Goal: Information Seeking & Learning: Compare options

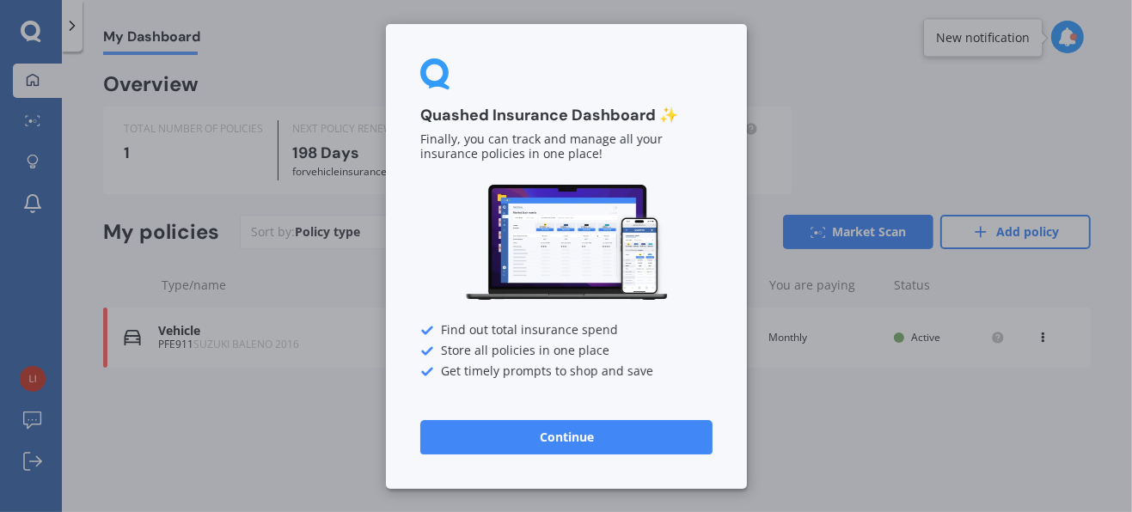
click at [542, 442] on button "Continue" at bounding box center [566, 437] width 292 height 34
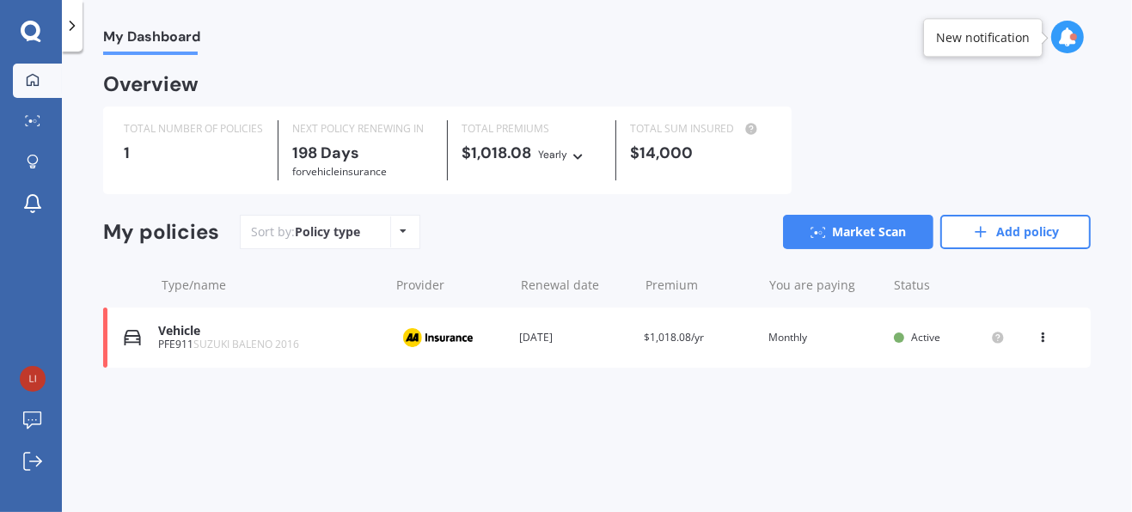
click at [31, 28] on icon at bounding box center [31, 32] width 21 height 22
click at [33, 161] on icon at bounding box center [33, 162] width 12 height 15
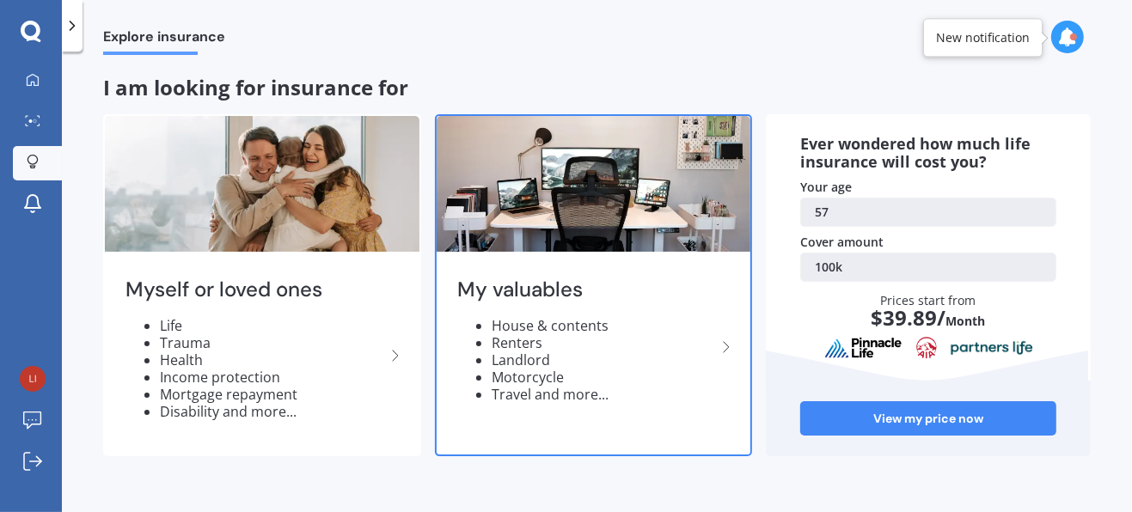
click at [475, 309] on div "My valuables House & contents Renters Landlord Motorcycle Travel and more..." at bounding box center [594, 346] width 315 height 181
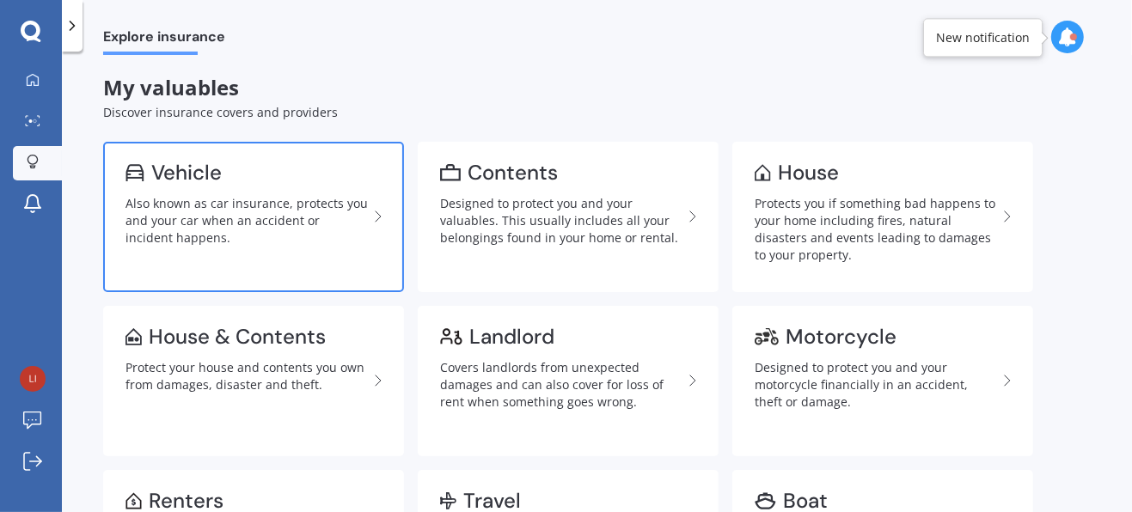
click at [246, 204] on div "Also known as car insurance, protects you and your car when an accident or inci…" at bounding box center [246, 221] width 242 height 52
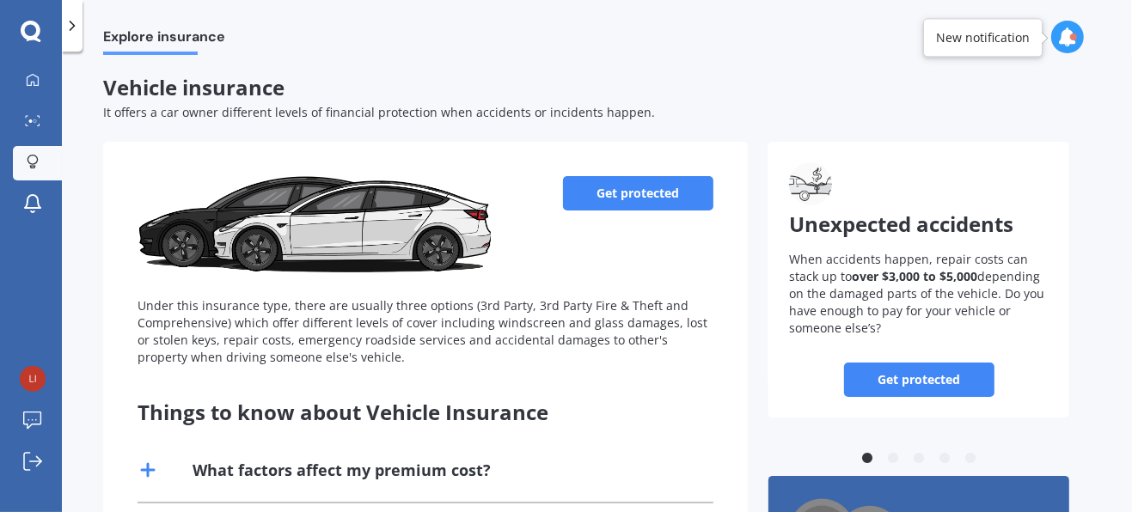
click at [620, 197] on link "Get protected" at bounding box center [638, 193] width 150 height 34
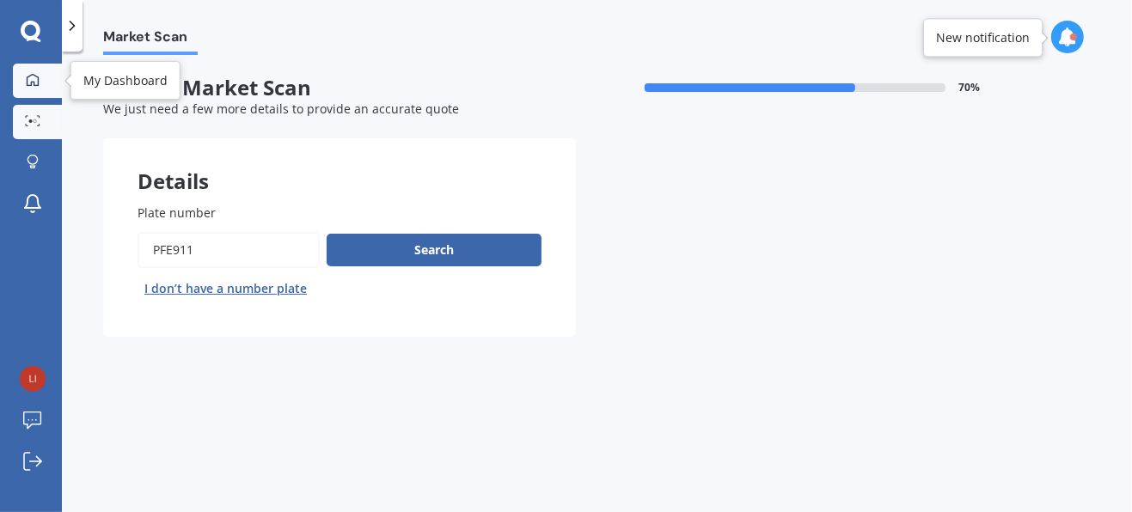
click at [36, 75] on icon at bounding box center [33, 80] width 14 height 14
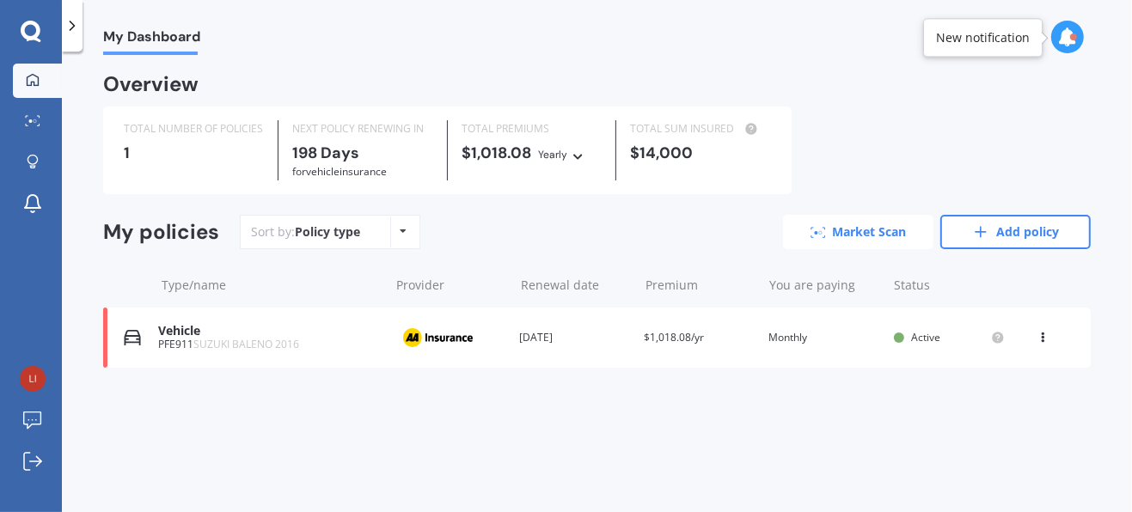
click at [859, 228] on link "Market Scan" at bounding box center [858, 232] width 150 height 34
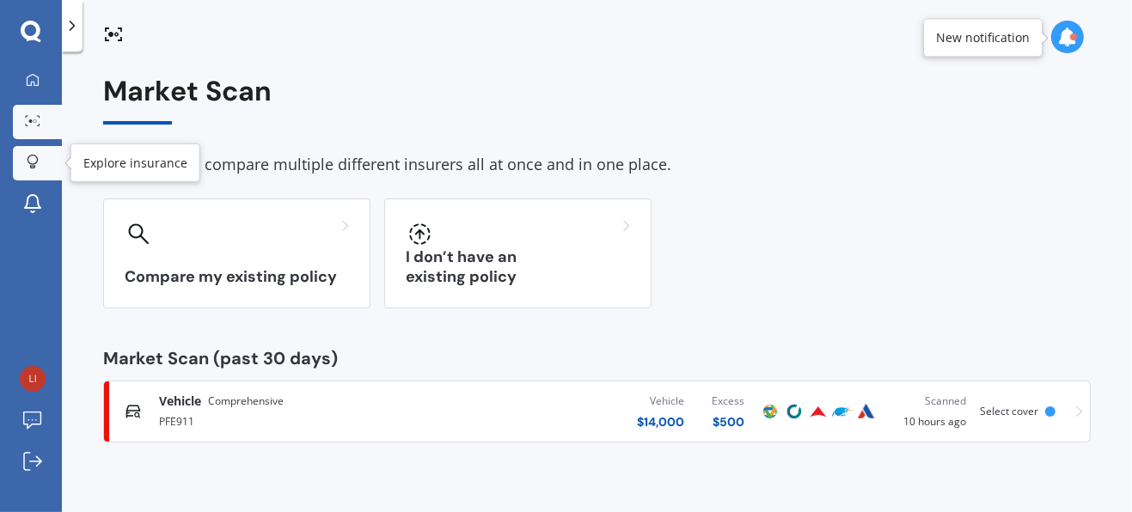
click at [30, 161] on icon at bounding box center [33, 162] width 12 height 15
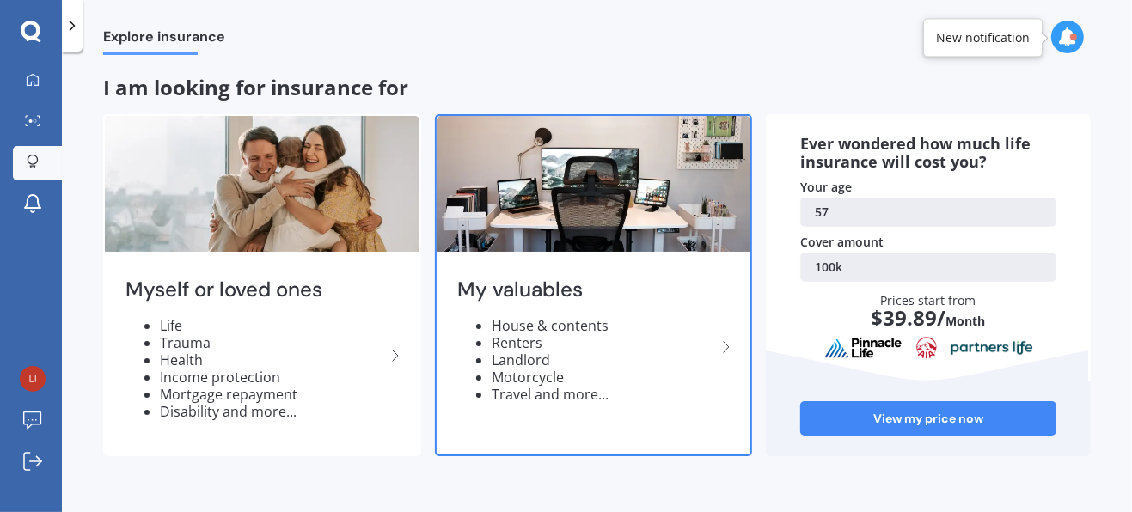
click at [534, 342] on li "Renters" at bounding box center [604, 342] width 225 height 17
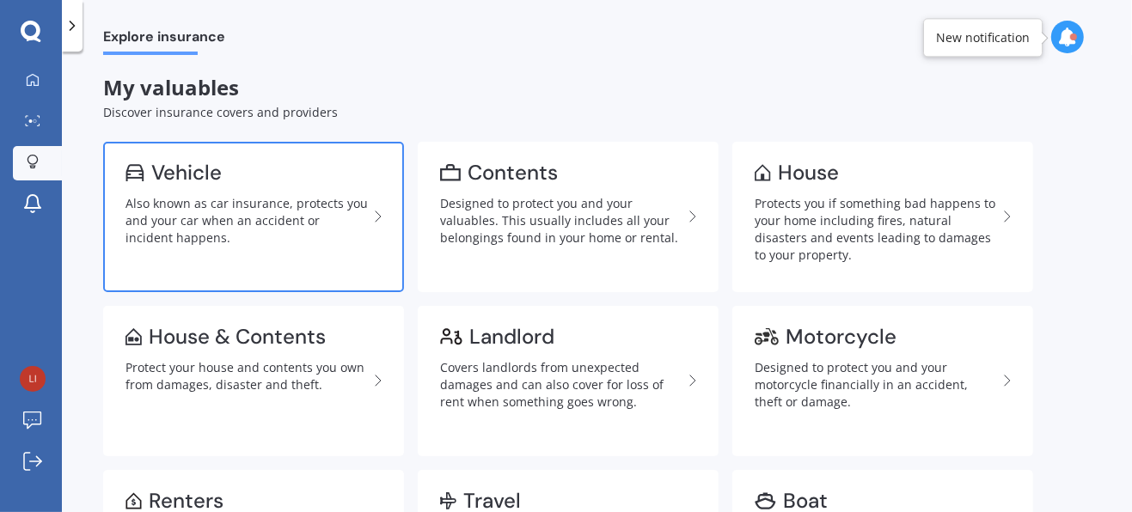
click at [204, 205] on div "Also known as car insurance, protects you and your car when an accident or inci…" at bounding box center [246, 221] width 242 height 52
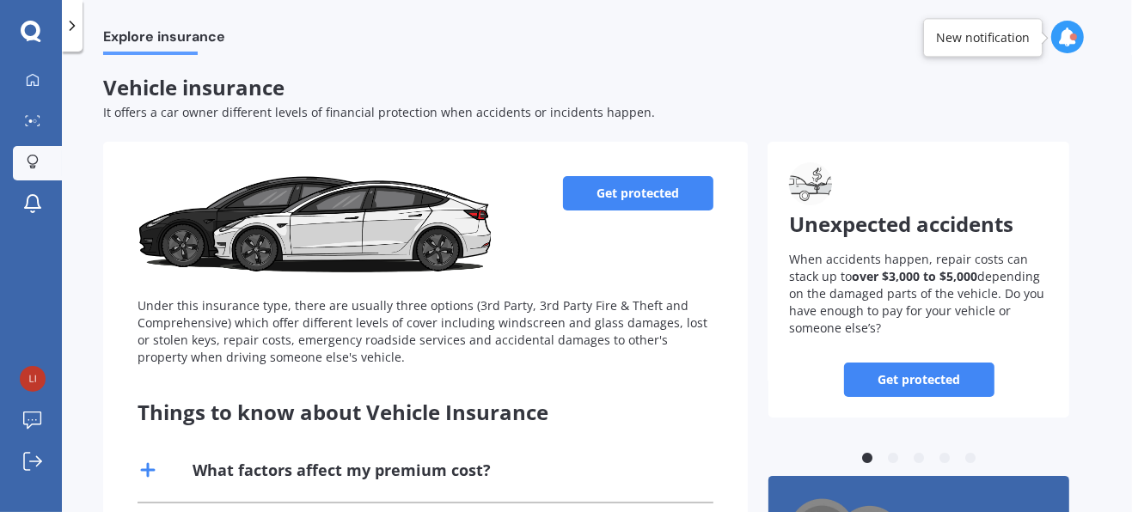
click at [614, 180] on link "Get protected" at bounding box center [638, 193] width 150 height 34
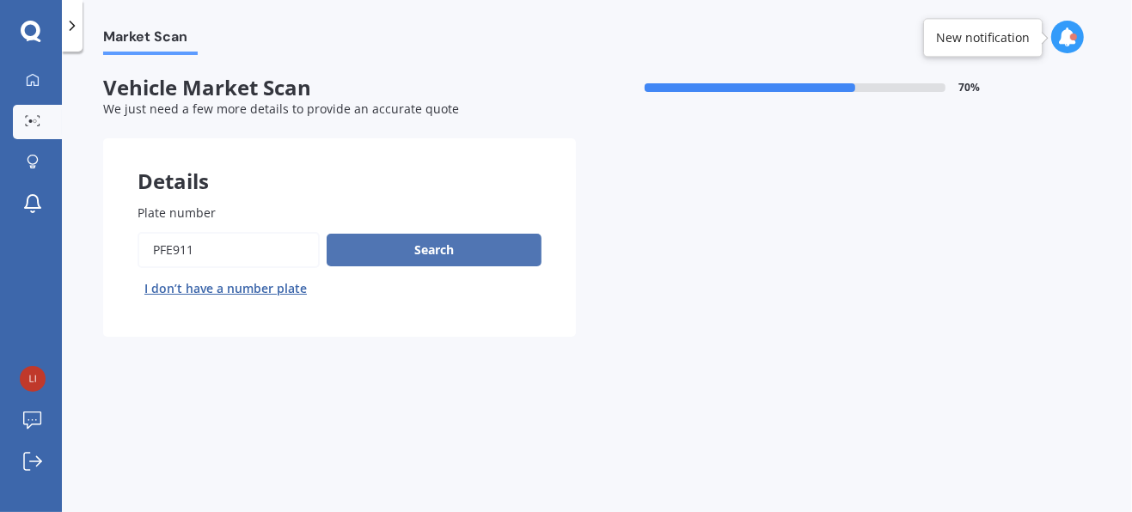
click at [447, 248] on button "Search" at bounding box center [434, 250] width 215 height 33
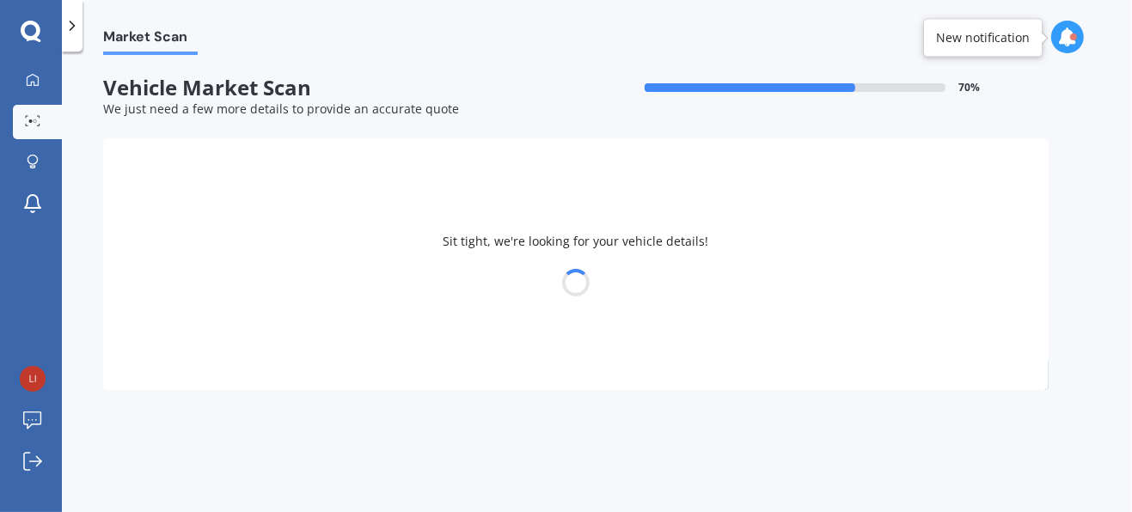
select select "SUZUKI"
select select "BALENO"
select select "22"
select select "12"
select select "1967"
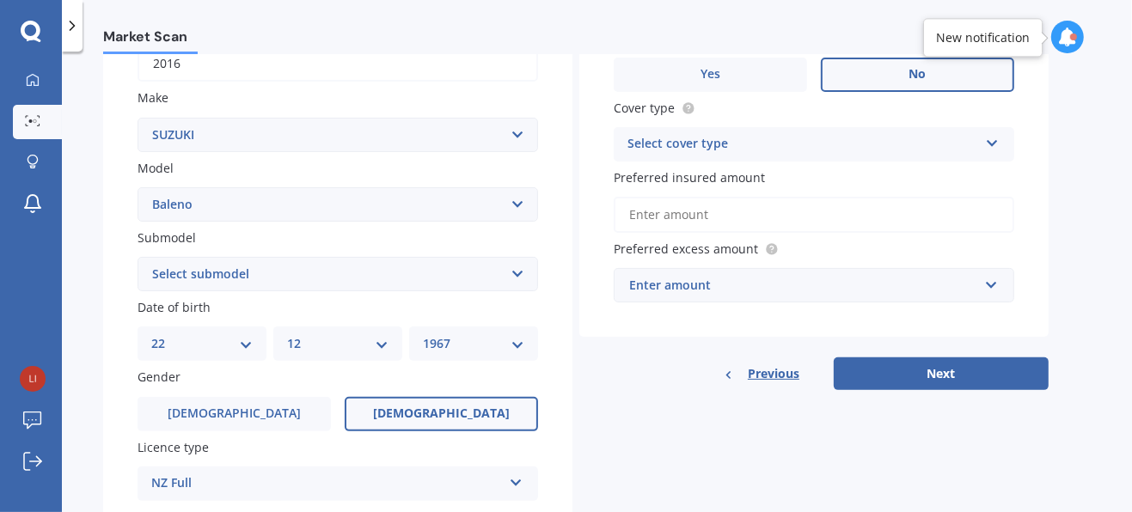
scroll to position [302, 0]
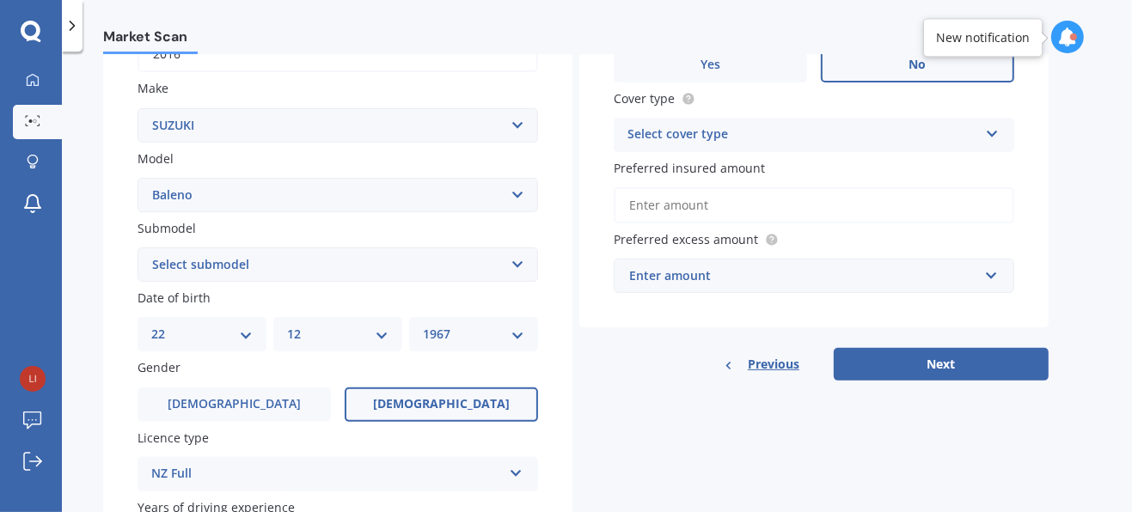
click at [519, 260] on select "Select submodel (All other) GLX GS GTX LTD RS SE 1.4P/4AT" at bounding box center [338, 265] width 400 height 34
select select "GLX"
click at [138, 248] on select "Select submodel (All other) GLX GS GTX LTD RS SE 1.4P/4AT" at bounding box center [338, 265] width 400 height 34
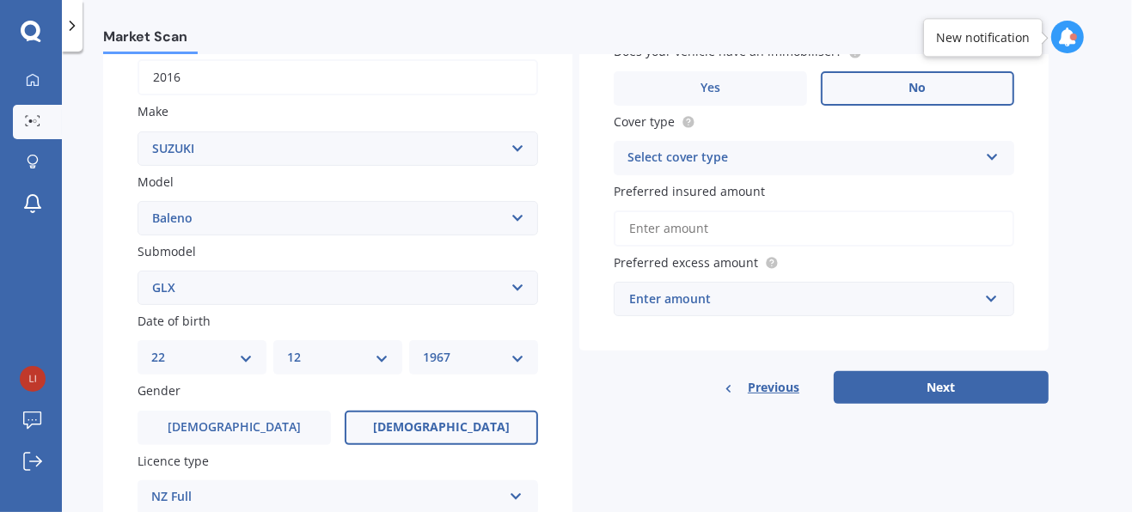
scroll to position [275, 0]
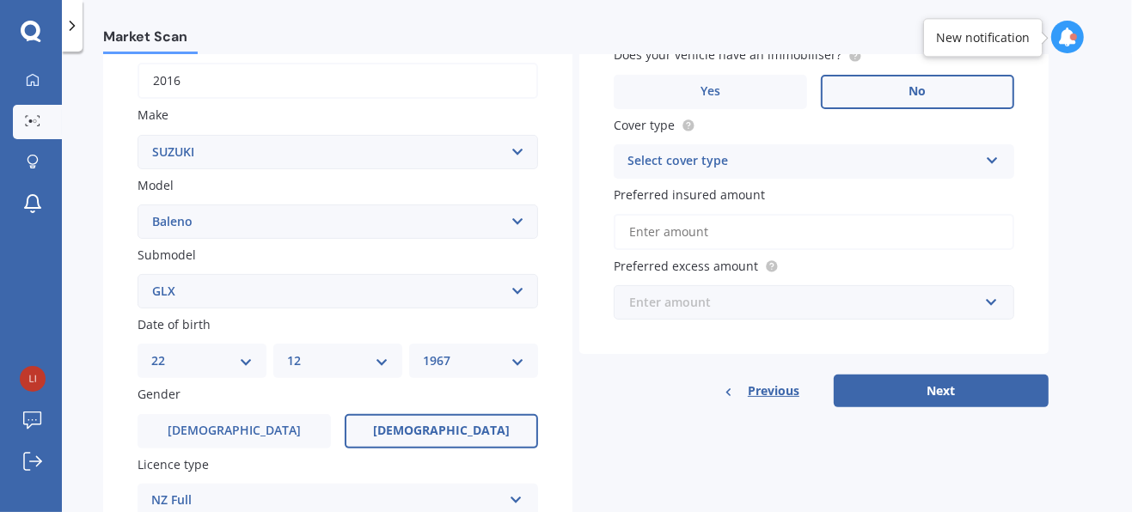
click at [989, 301] on input "text" at bounding box center [807, 302] width 385 height 33
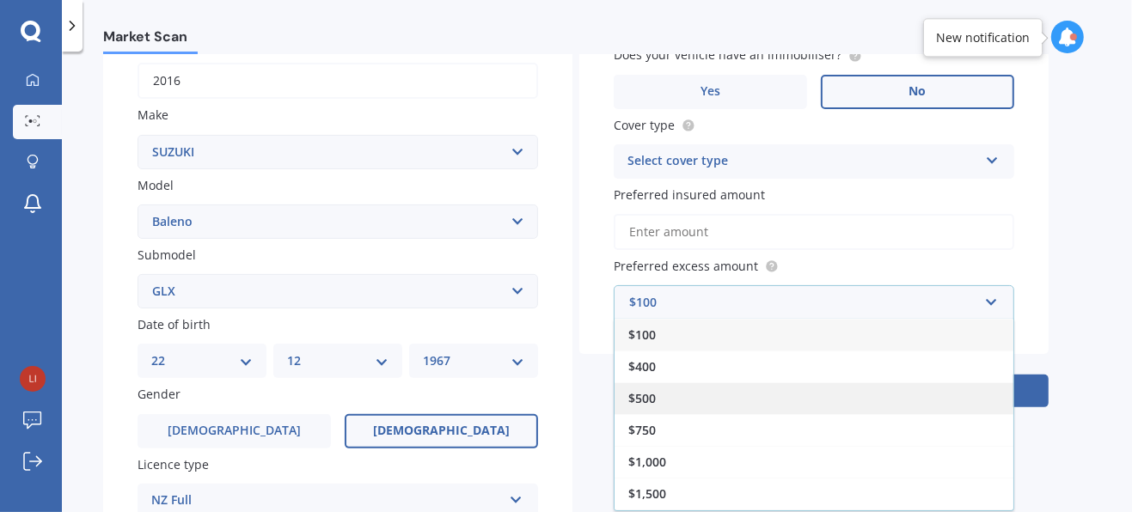
click at [686, 394] on div "$500" at bounding box center [813, 398] width 399 height 32
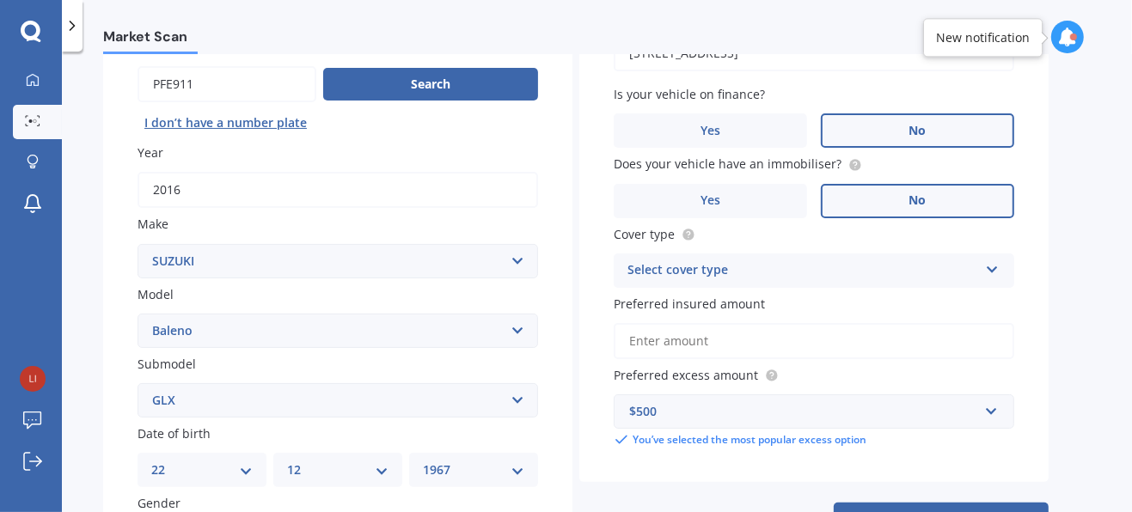
scroll to position [183, 0]
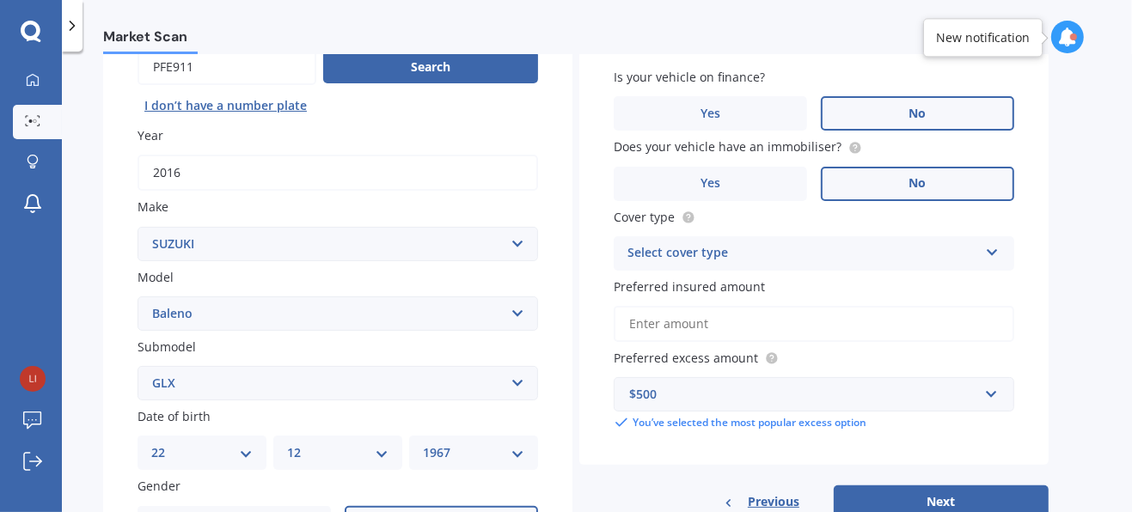
click at [663, 253] on div "Select cover type" at bounding box center [802, 253] width 351 height 21
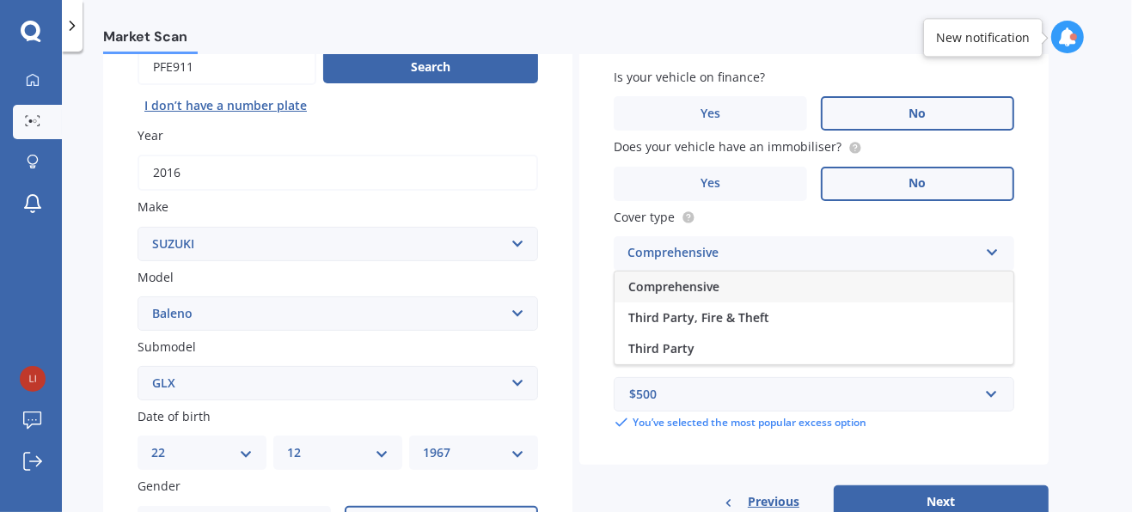
click at [655, 287] on span "Comprehensive" at bounding box center [673, 286] width 91 height 16
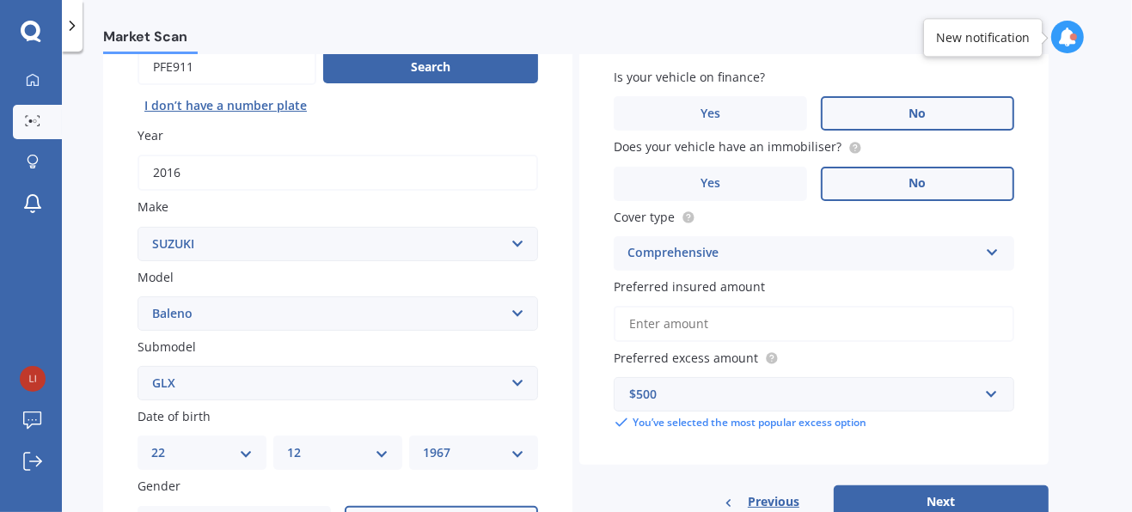
click at [651, 322] on input "Preferred insured amount" at bounding box center [814, 324] width 400 height 36
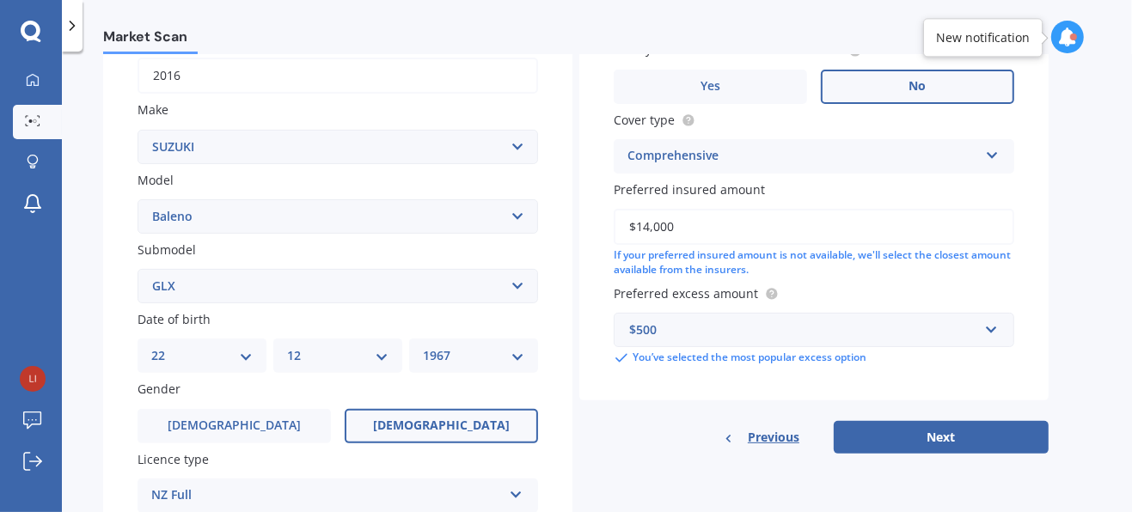
scroll to position [282, 0]
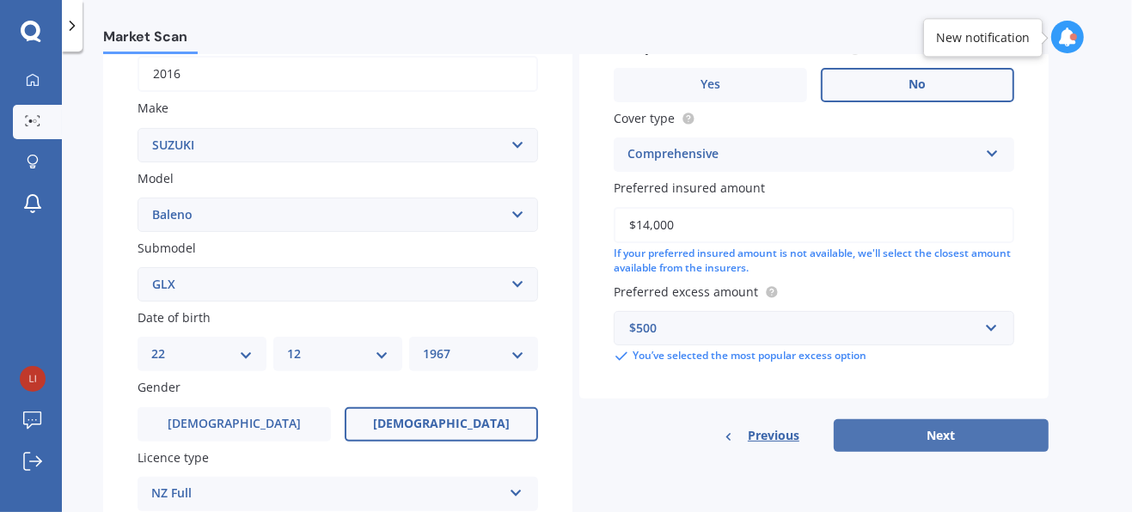
type input "$14,000"
click at [928, 430] on button "Next" at bounding box center [941, 435] width 215 height 33
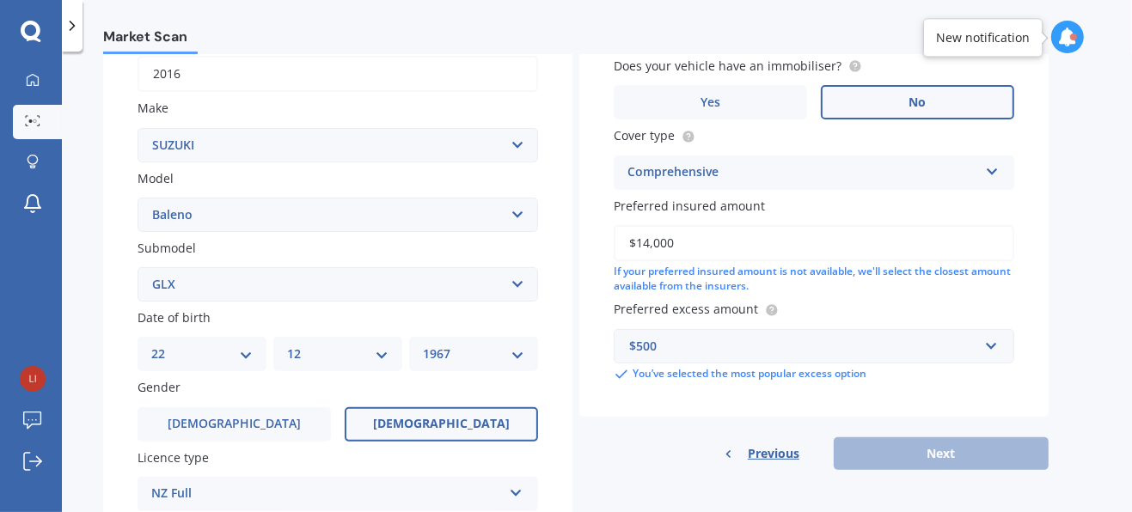
scroll to position [117, 0]
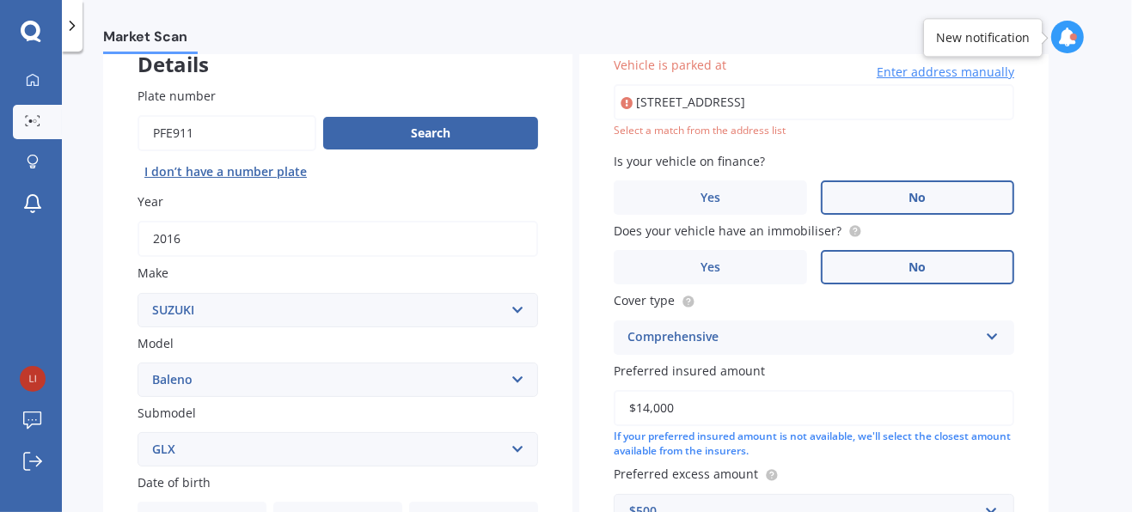
type input "[STREET_ADDRESS]"
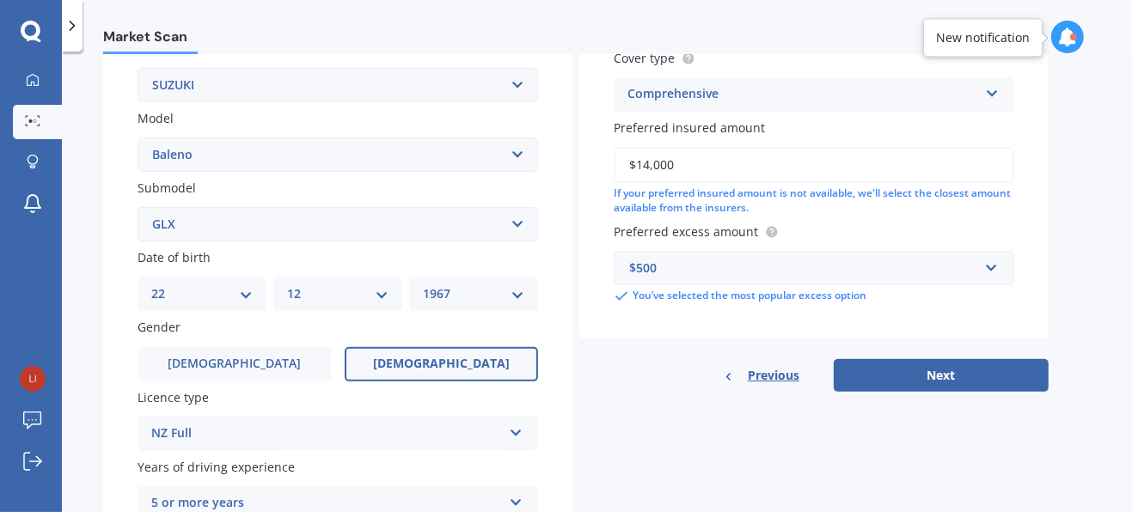
scroll to position [343, 0]
click at [923, 380] on button "Next" at bounding box center [941, 374] width 215 height 33
select select "22"
select select "12"
select select "1967"
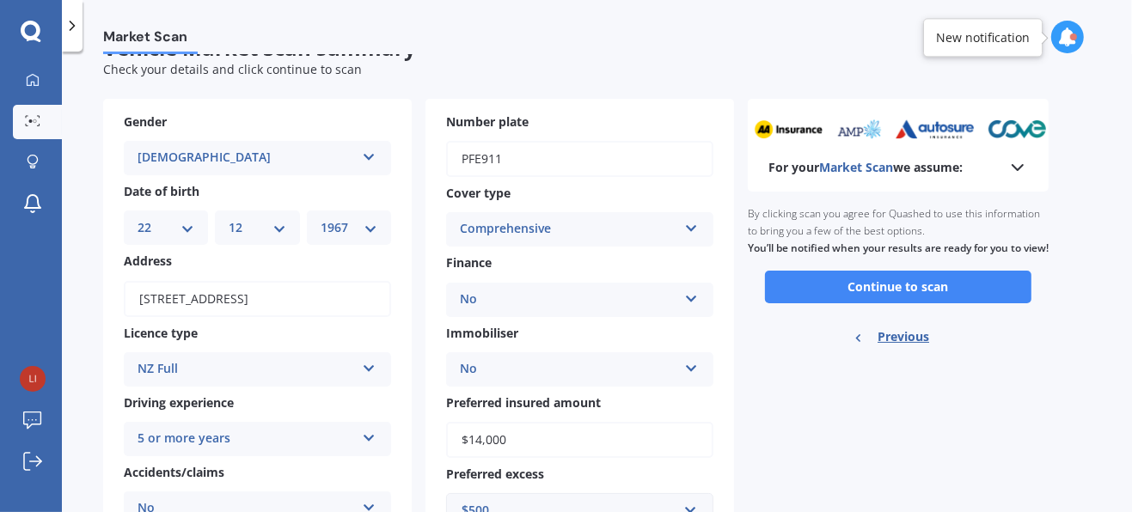
scroll to position [0, 0]
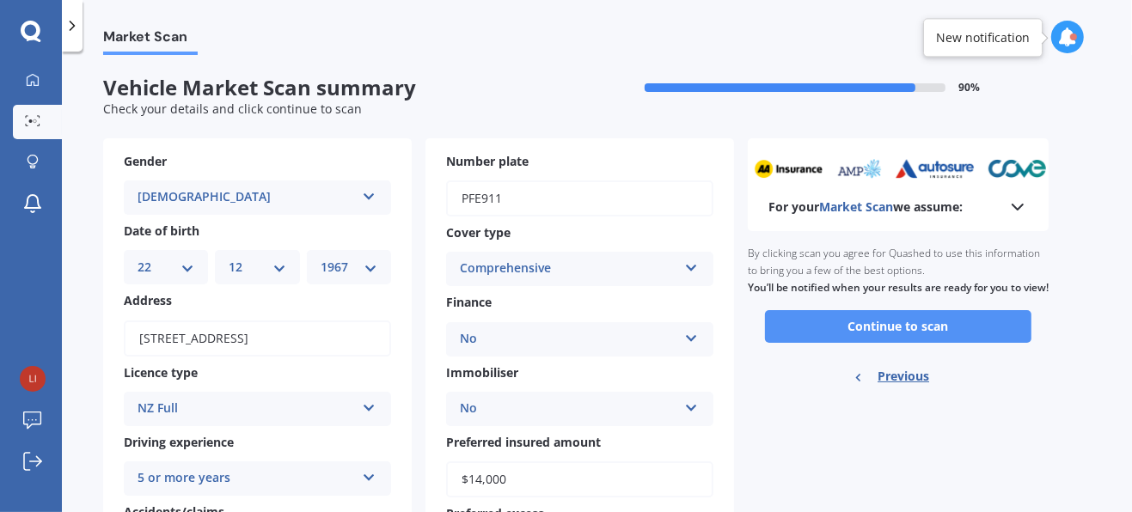
click at [875, 337] on button "Continue to scan" at bounding box center [898, 326] width 266 height 33
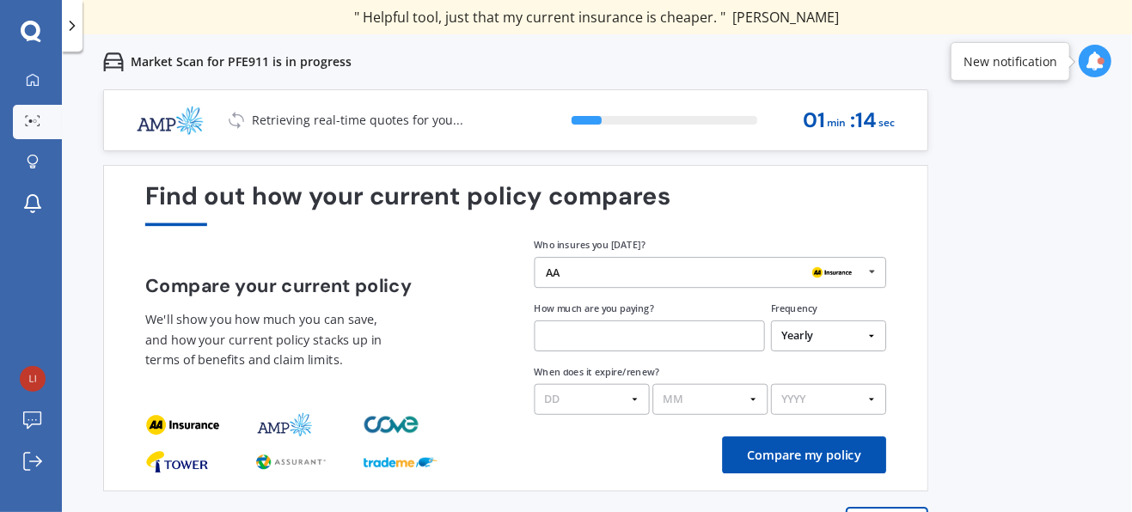
click at [578, 339] on input "text" at bounding box center [650, 336] width 230 height 31
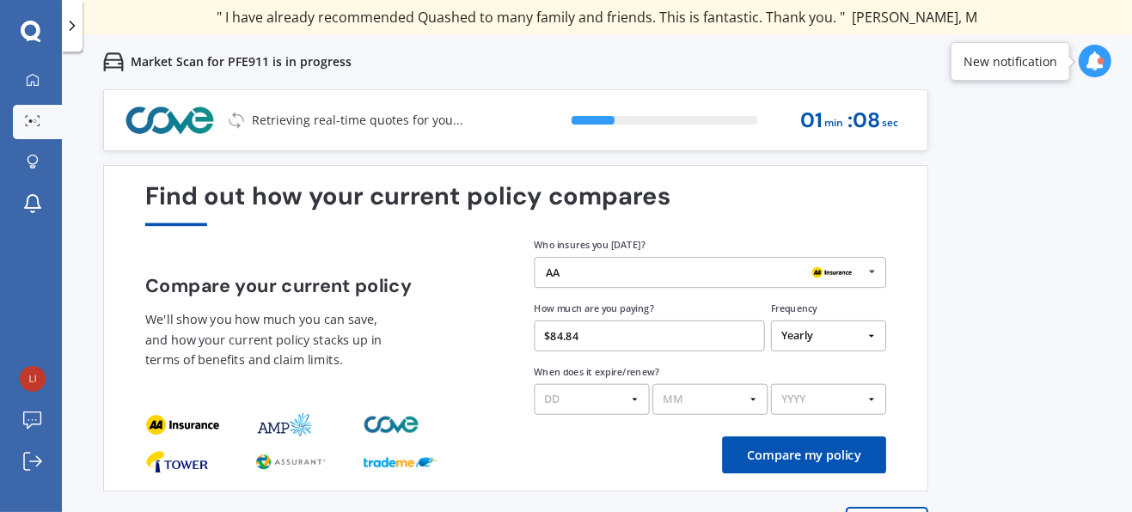
type input "$84.84"
click at [867, 338] on select "Yearly Six-Monthly Quarterly Monthly Fortnightly Weekly One-Off" at bounding box center [828, 336] width 115 height 31
select select "Monthly"
click at [771, 321] on select "Yearly Six-Monthly Quarterly Monthly Fortnightly Weekly One-Off" at bounding box center [828, 336] width 115 height 31
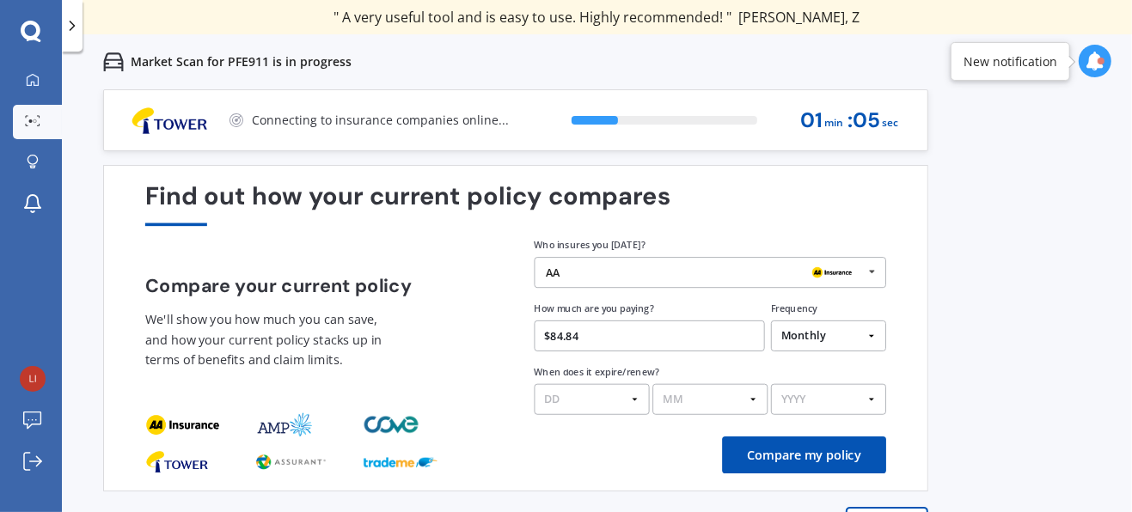
click at [632, 400] on select "DD 01 02 03 04 05 06 07 08 09 10 11 12 13 14 15 16 17 18 19 20 21 22 23 24 25 2…" at bounding box center [592, 399] width 115 height 31
select select "15"
click at [535, 384] on select "DD 01 02 03 04 05 06 07 08 09 10 11 12 13 14 15 16 17 18 19 20 21 22 23 24 25 2…" at bounding box center [592, 399] width 115 height 31
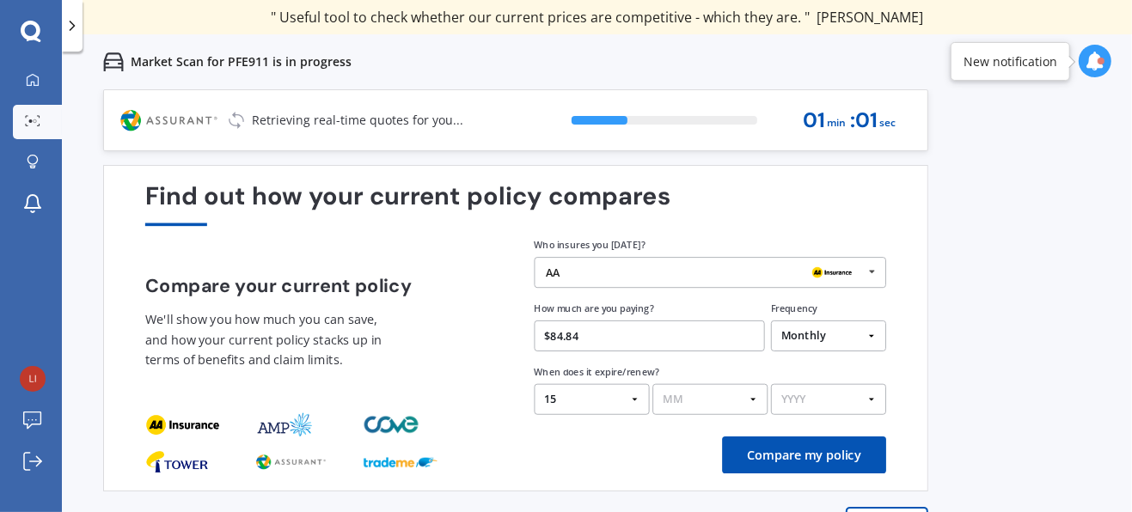
click at [749, 399] on select "MM 01 02 03 04 05 06 07 08 09 10 11 12" at bounding box center [709, 399] width 115 height 31
select select "03"
click at [652, 384] on select "MM 01 02 03 04 05 06 07 08 09 10 11 12" at bounding box center [709, 399] width 115 height 31
click at [871, 406] on select "YYYY 2026 2025 2024" at bounding box center [828, 399] width 115 height 31
select select "2026"
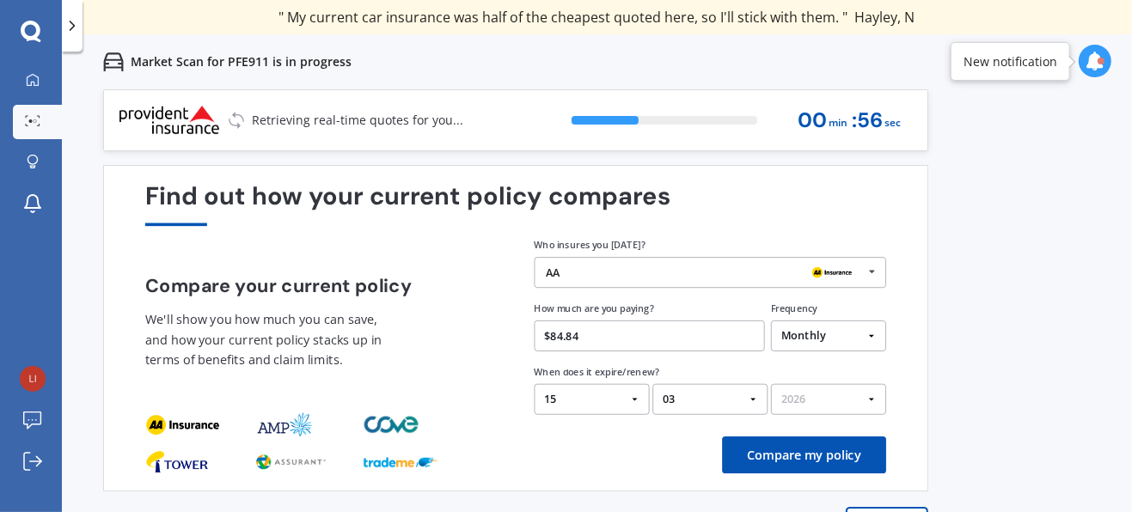
click at [771, 384] on select "YYYY 2026 2025 2024" at bounding box center [828, 399] width 115 height 31
click at [810, 449] on button "Compare my policy" at bounding box center [804, 455] width 164 height 37
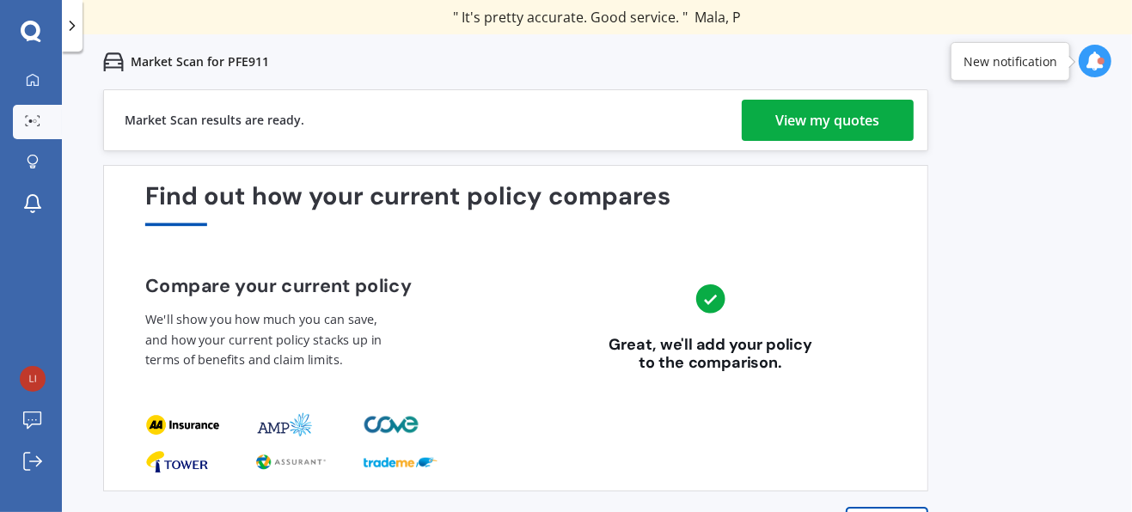
click at [792, 120] on div "View my quotes" at bounding box center [828, 120] width 104 height 41
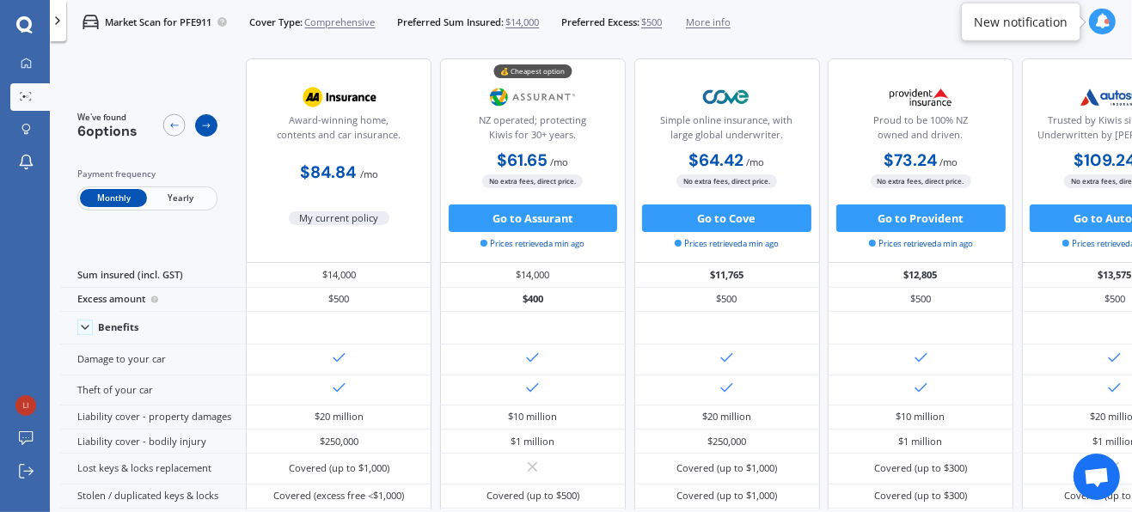
click at [202, 121] on icon at bounding box center [206, 125] width 11 height 11
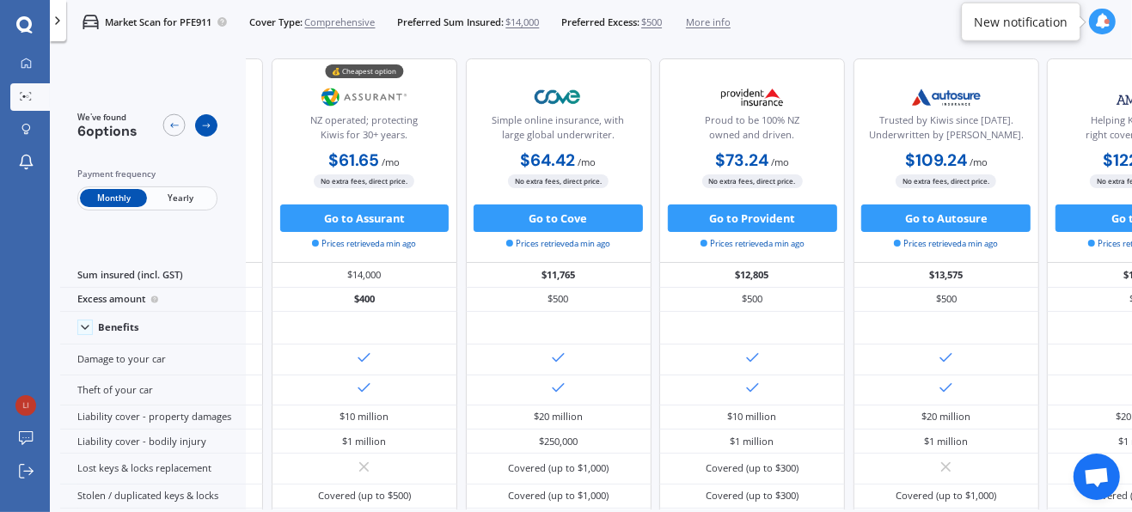
scroll to position [0, 231]
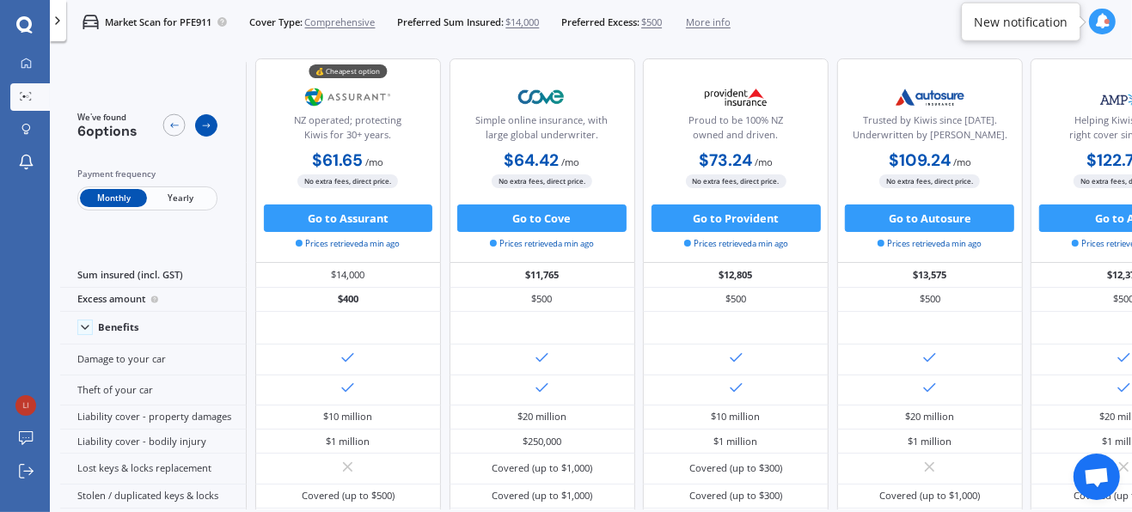
click at [202, 121] on icon at bounding box center [206, 125] width 11 height 11
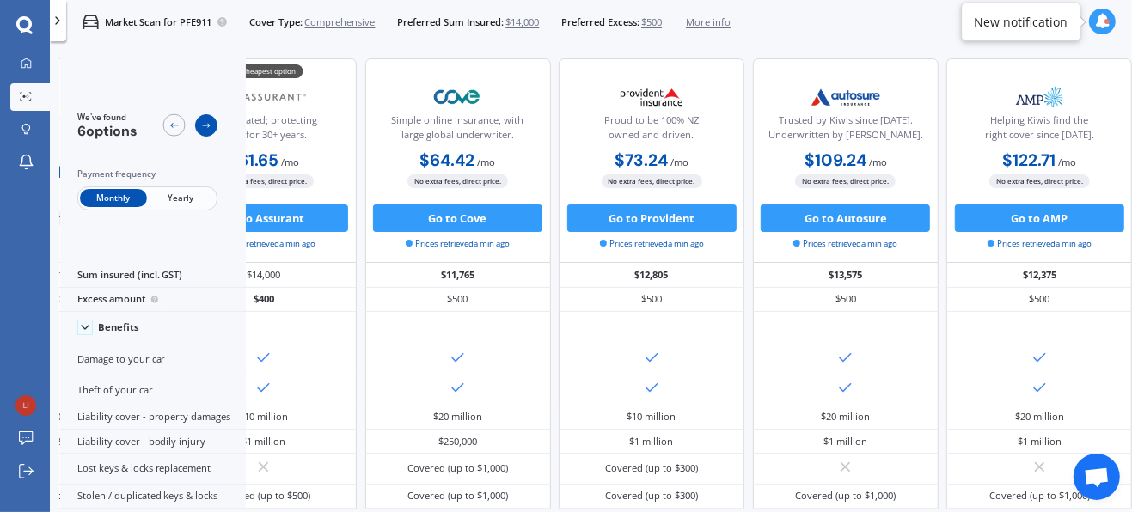
click at [202, 121] on icon at bounding box center [206, 125] width 11 height 11
click at [176, 120] on icon at bounding box center [173, 125] width 11 height 11
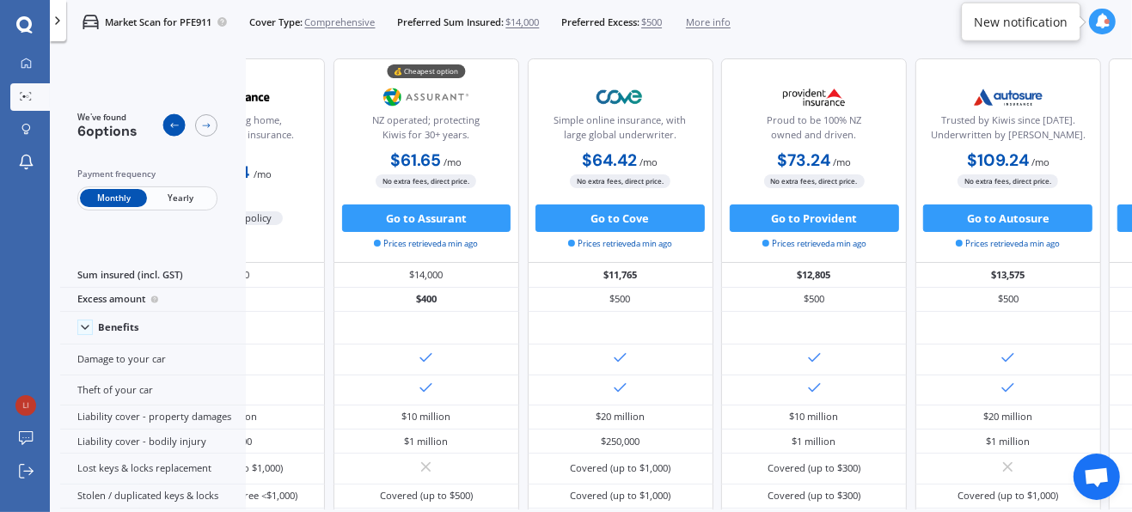
scroll to position [0, 113]
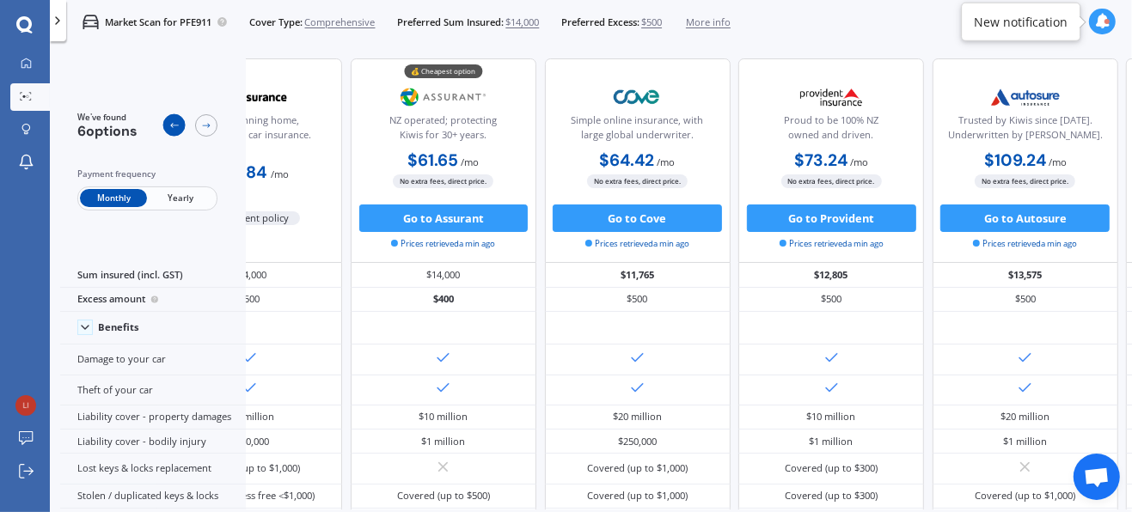
click at [176, 120] on icon at bounding box center [173, 125] width 11 height 11
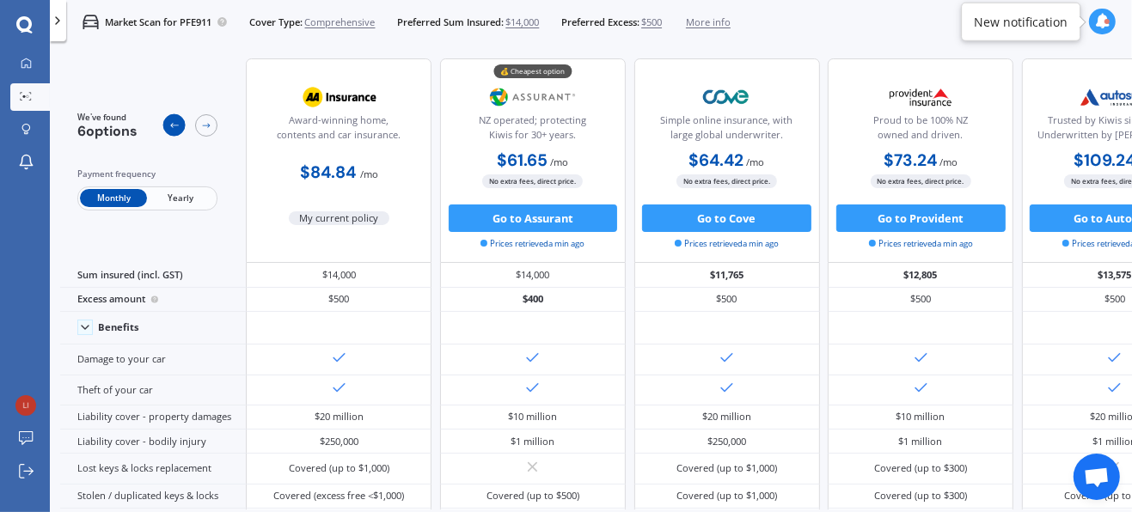
click at [176, 120] on icon at bounding box center [173, 125] width 11 height 11
click at [32, 67] on div at bounding box center [25, 64] width 21 height 13
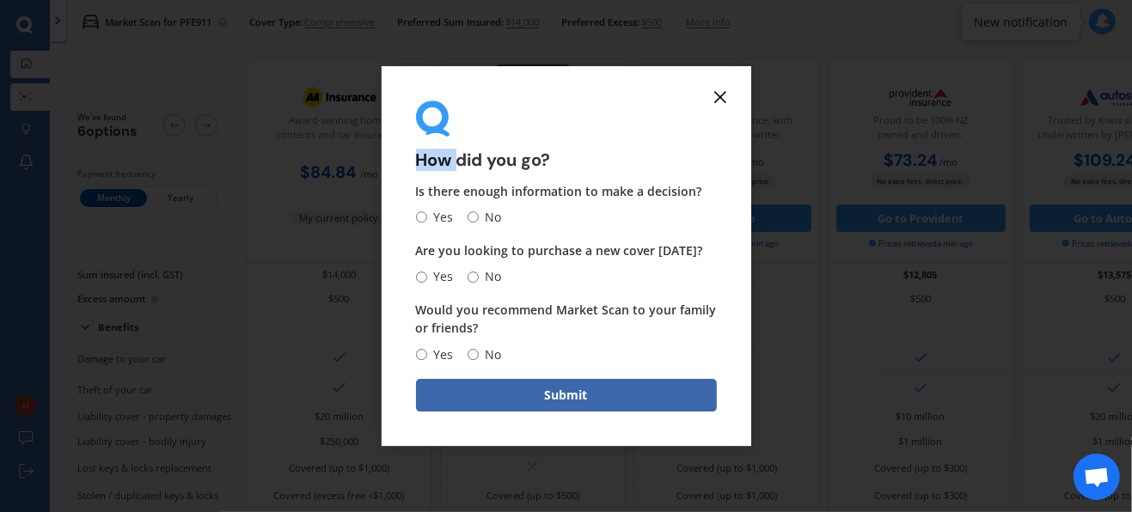
click at [32, 67] on div "How did you go? Is there enough information to make a decision? Yes No Are you …" at bounding box center [566, 256] width 1132 height 512
click at [470, 216] on input "No" at bounding box center [473, 217] width 11 height 11
radio input "true"
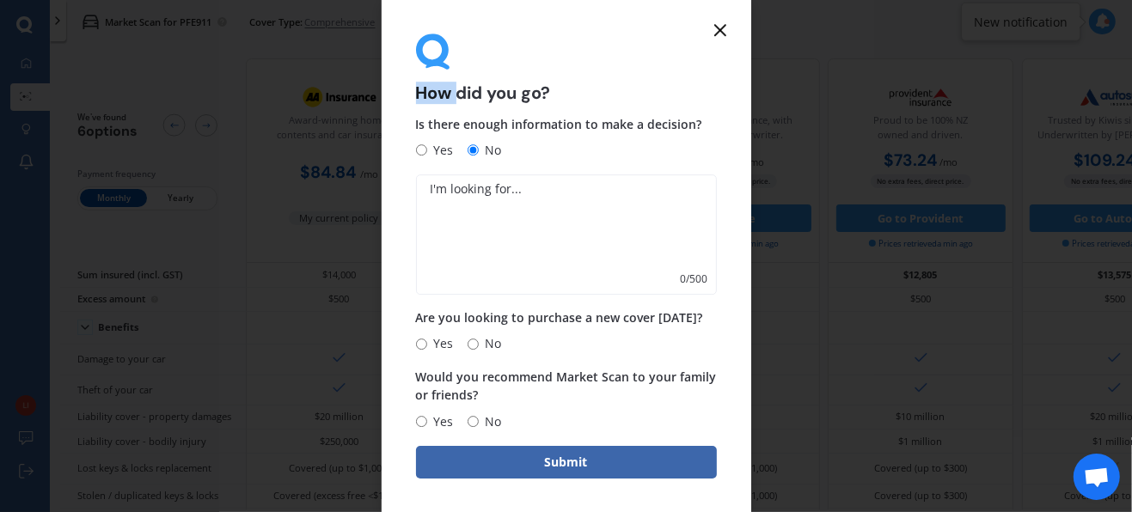
click at [472, 344] on input "No" at bounding box center [473, 344] width 11 height 11
radio input "true"
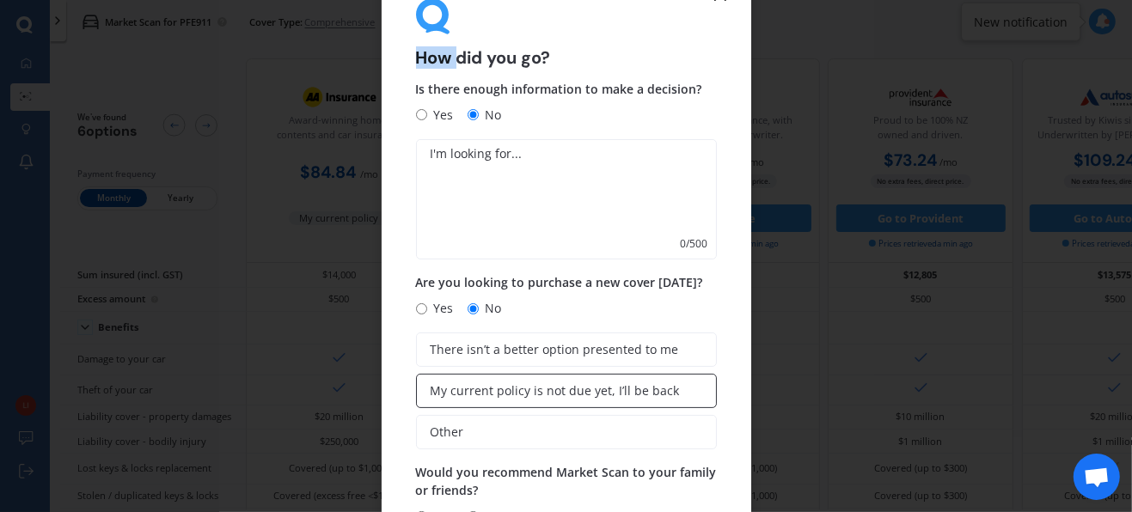
scroll to position [60, 0]
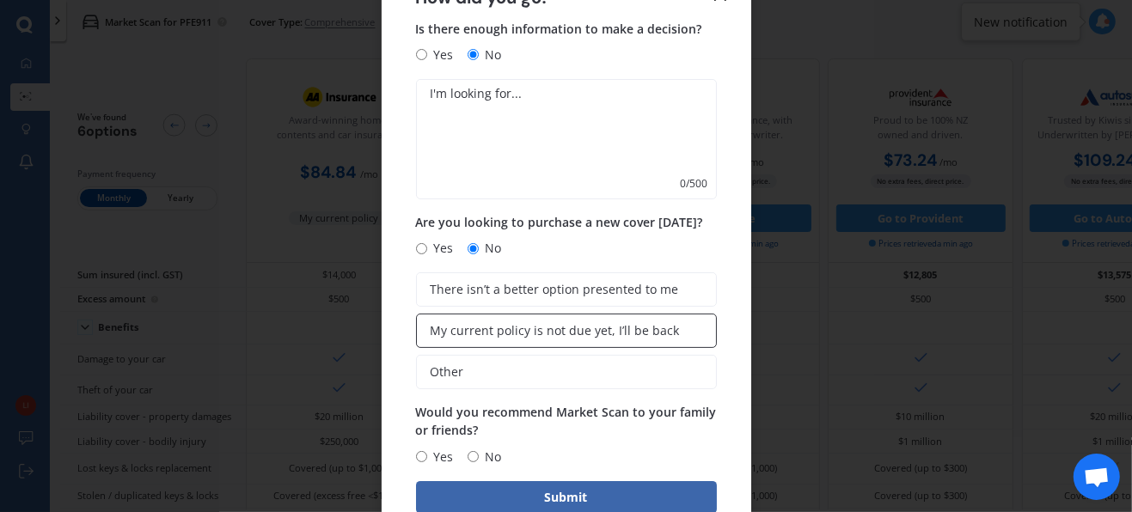
click at [510, 333] on span "My current policy is not due yet, I’ll be back" at bounding box center [555, 331] width 249 height 15
click at [0, 0] on input "My current policy is not due yet, I’ll be back" at bounding box center [0, 0] width 0 height 0
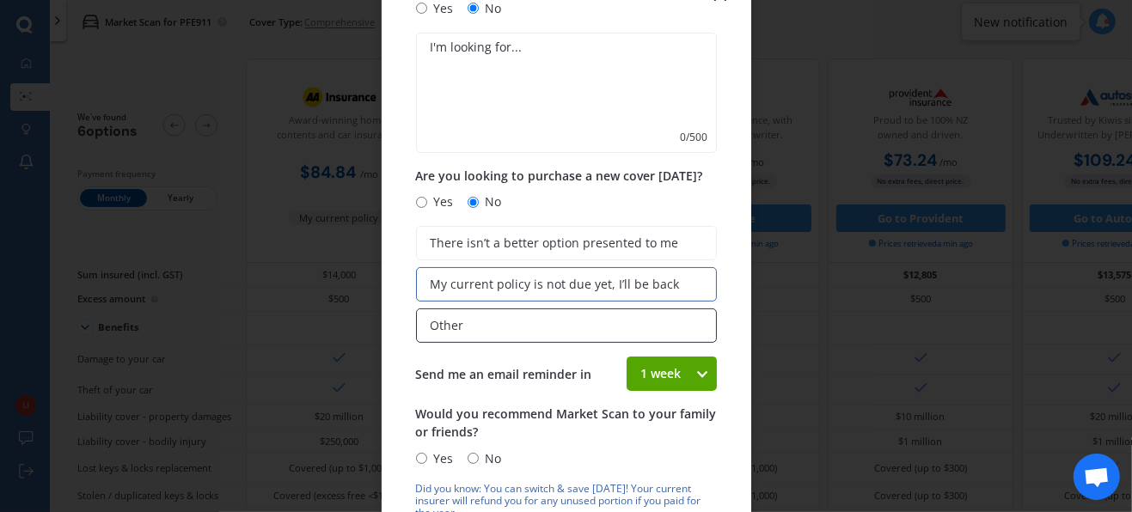
scroll to position [107, 0]
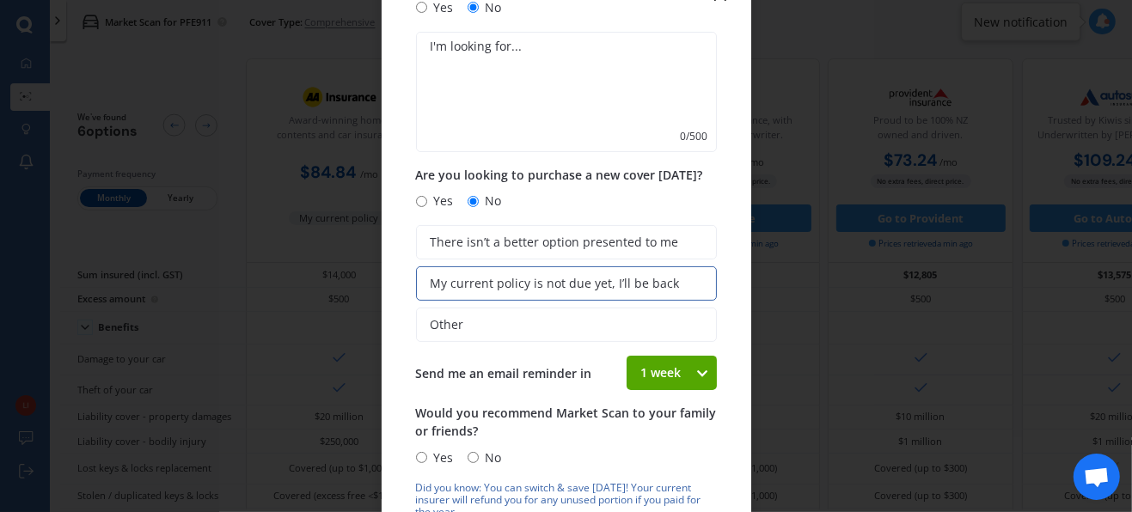
click at [695, 370] on icon at bounding box center [702, 372] width 15 height 17
click at [683, 269] on div "2 weeks" at bounding box center [671, 277] width 89 height 31
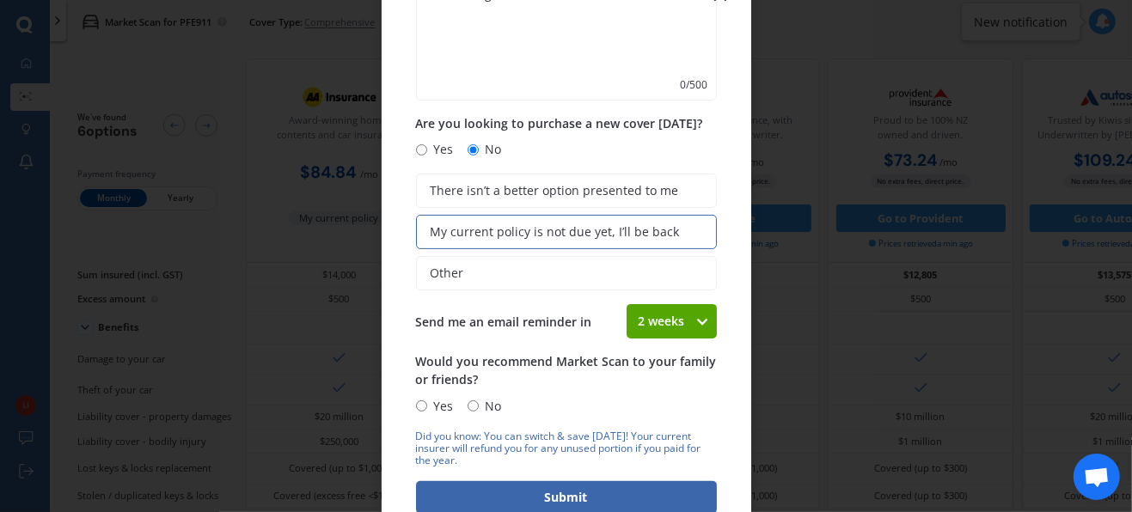
click at [424, 402] on input "Yes" at bounding box center [421, 405] width 11 height 11
radio input "true"
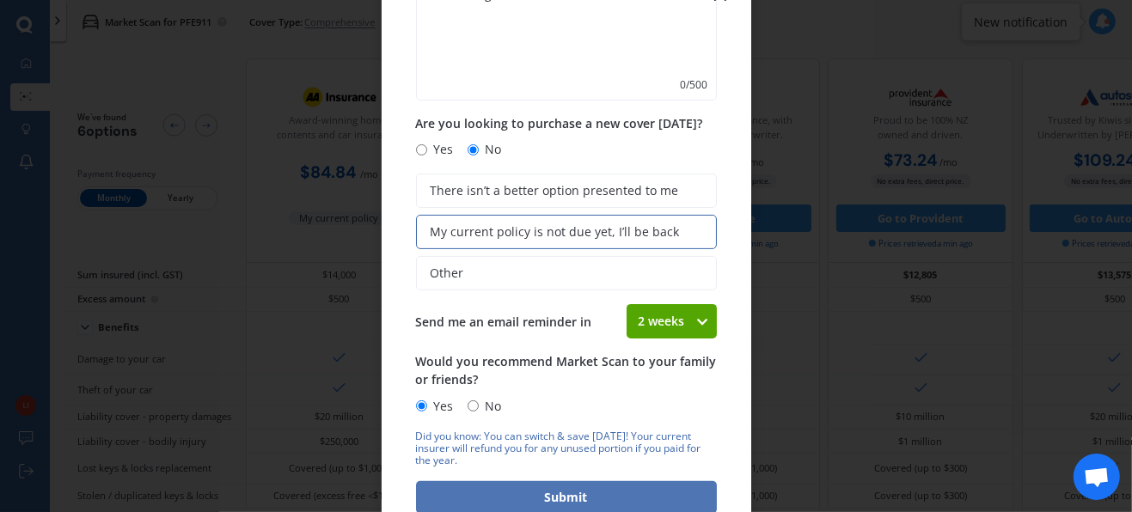
click at [529, 496] on button "Submit" at bounding box center [566, 497] width 301 height 33
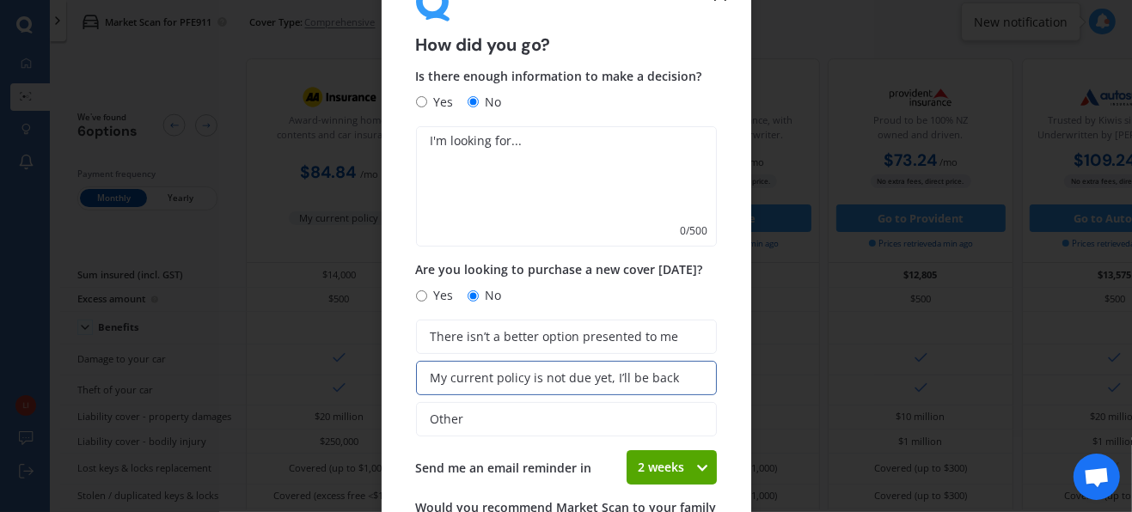
scroll to position [0, 0]
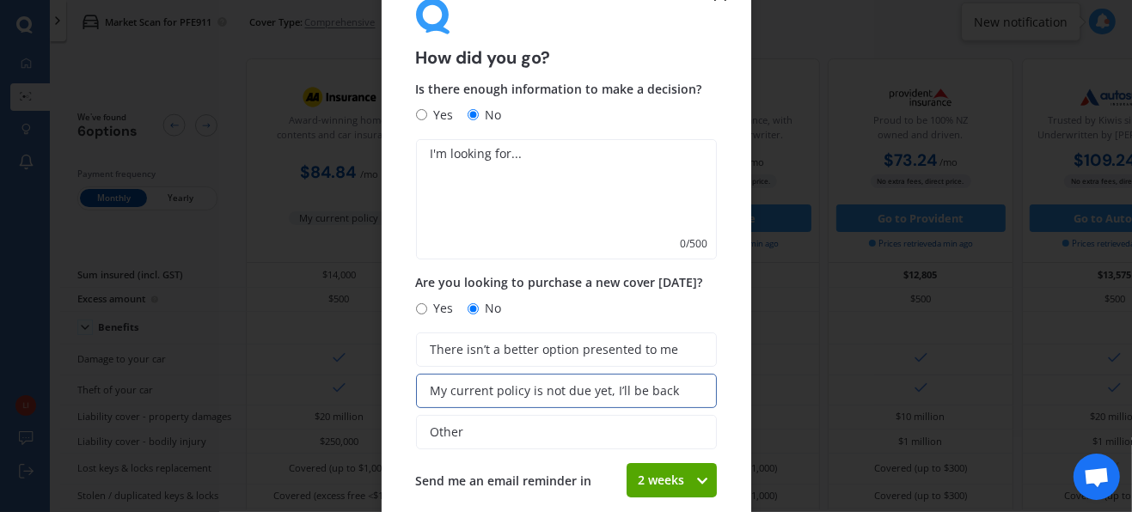
click at [455, 180] on textarea at bounding box center [566, 199] width 301 height 120
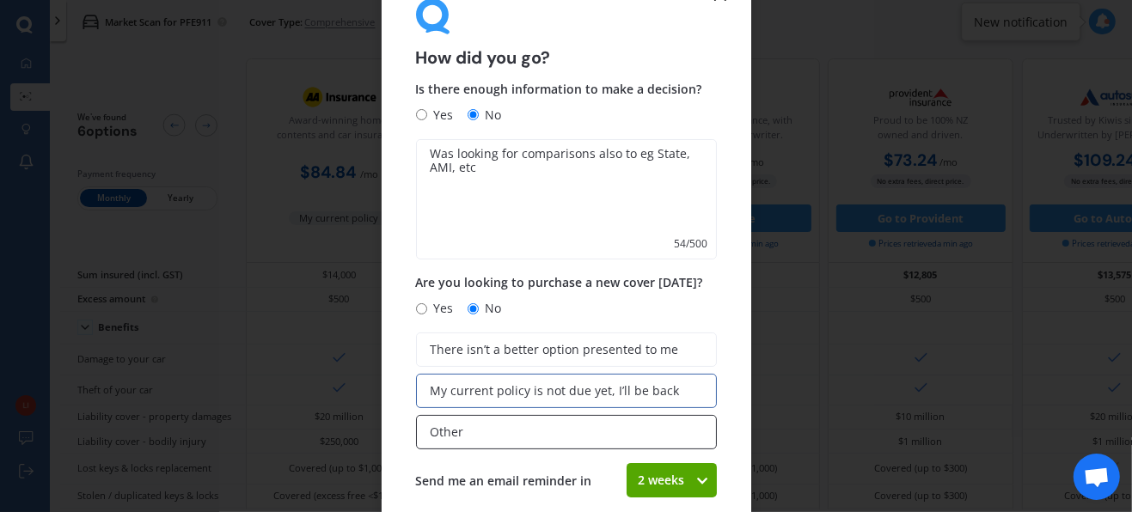
scroll to position [159, 0]
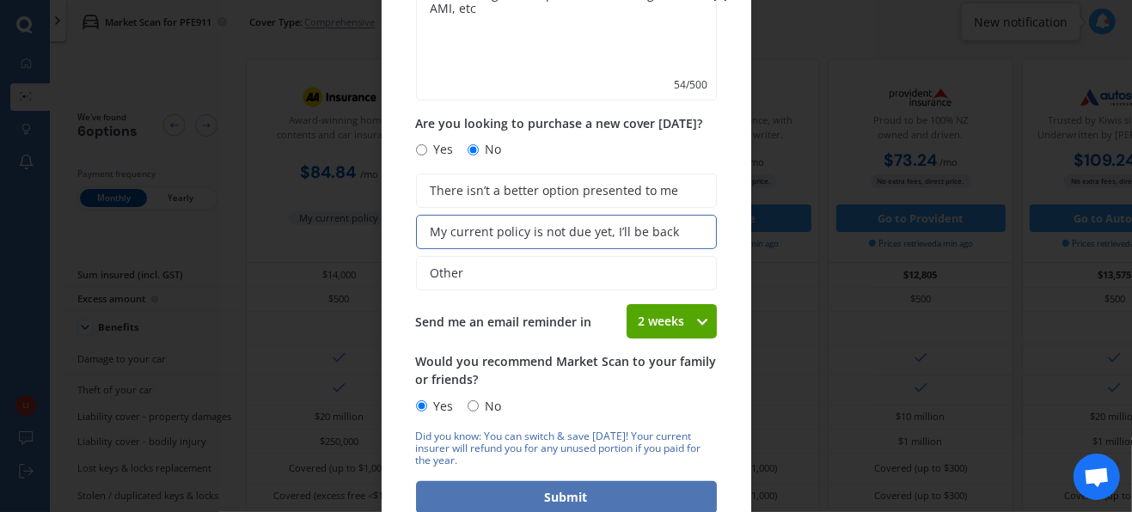
type textarea "Was looking for comparisons also to eg State, AMI, etc"
click at [536, 498] on button "Submit" at bounding box center [566, 497] width 301 height 33
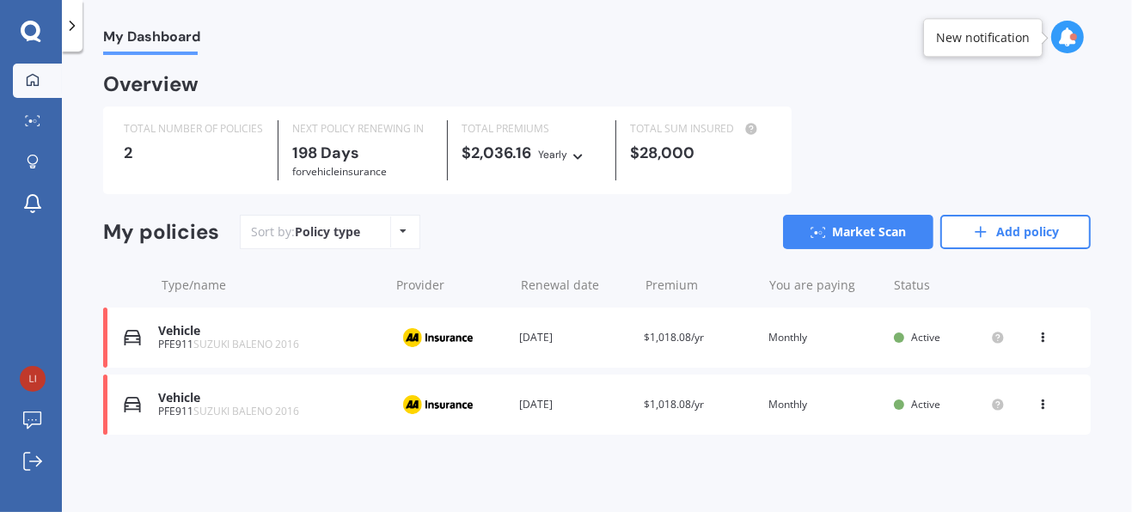
click at [1043, 403] on icon at bounding box center [1042, 401] width 12 height 10
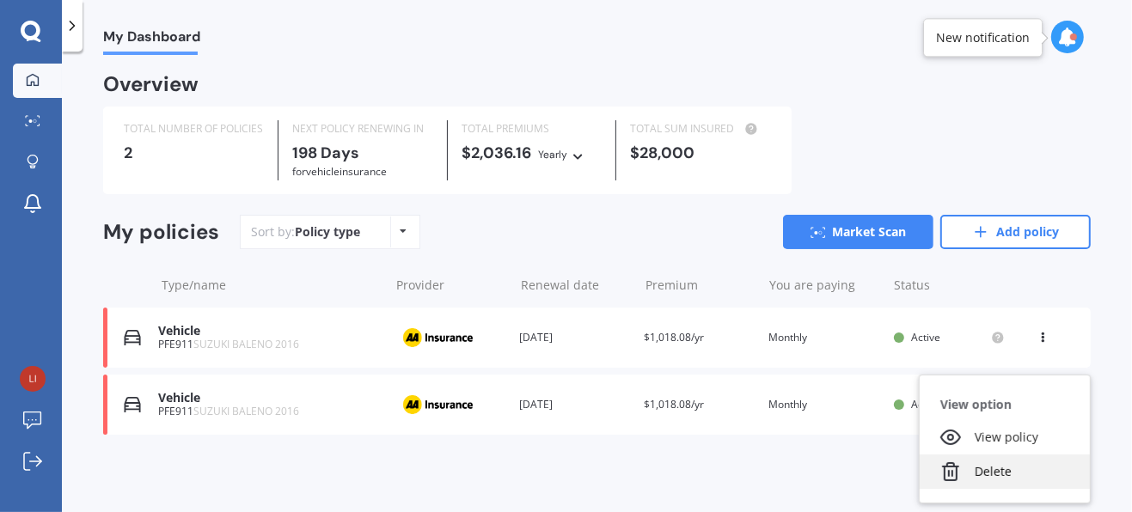
click at [987, 468] on div "Delete" at bounding box center [1005, 472] width 170 height 34
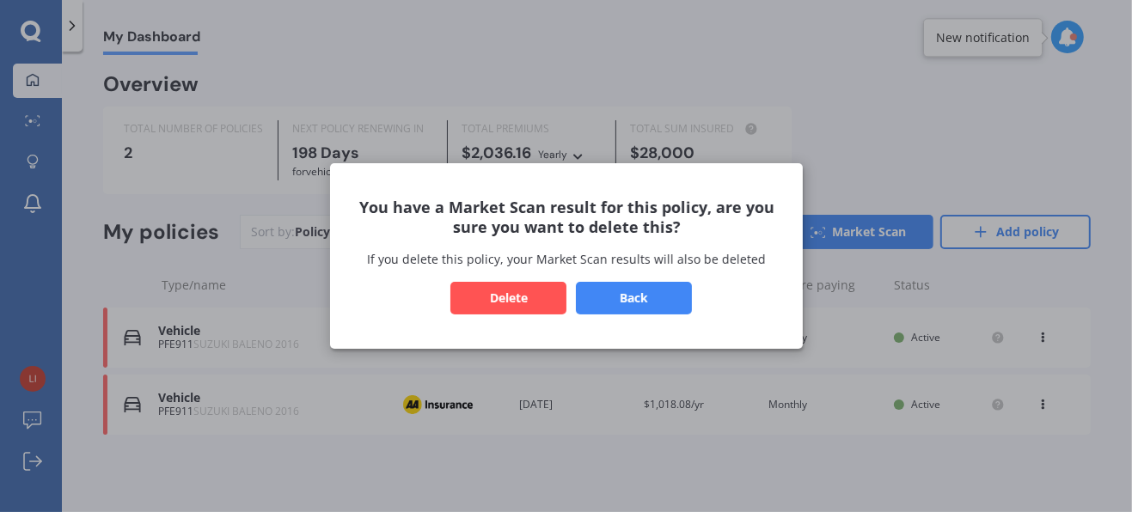
click at [517, 296] on button "Delete" at bounding box center [508, 298] width 116 height 33
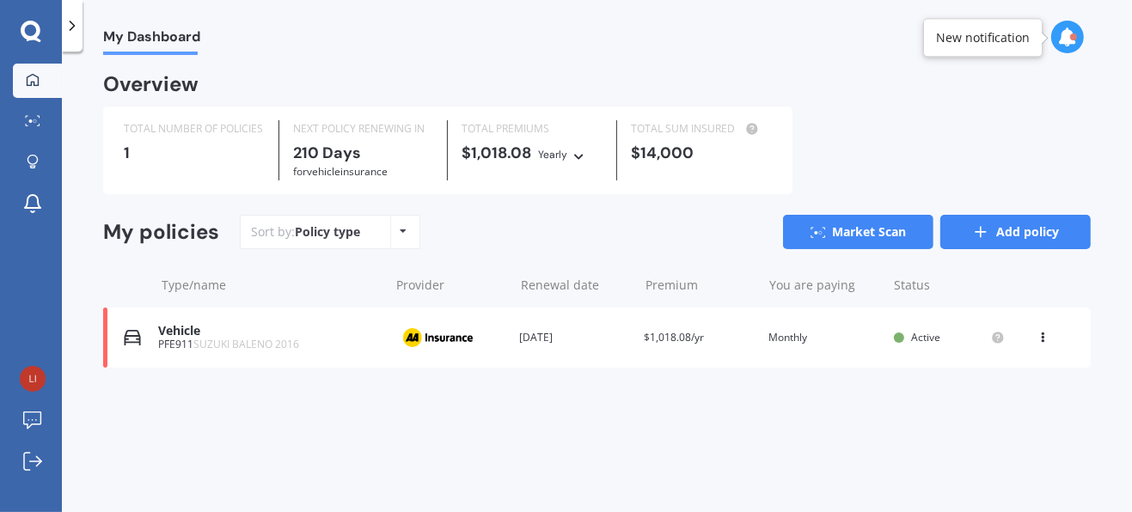
click at [981, 229] on icon at bounding box center [980, 231] width 17 height 17
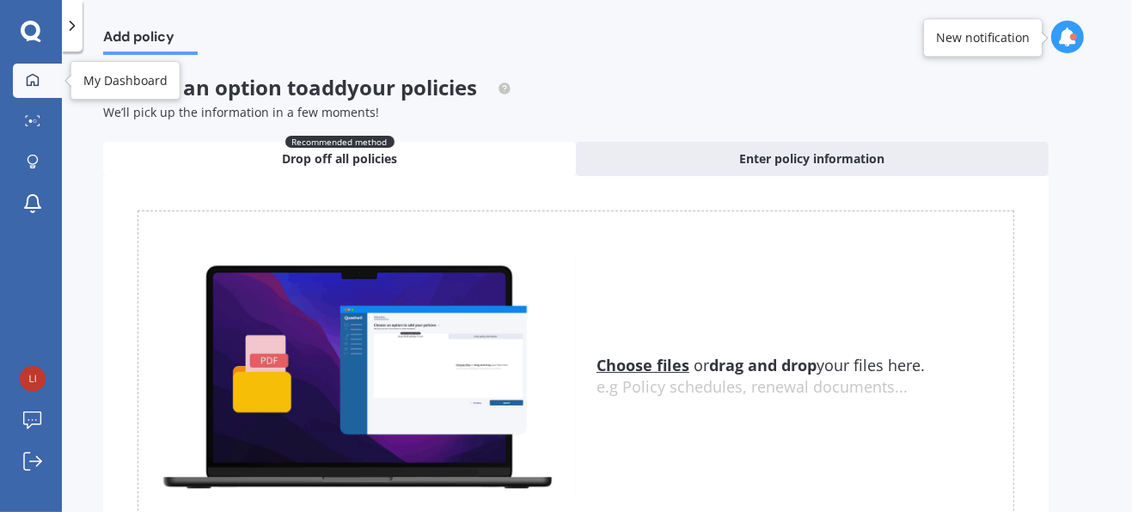
click at [34, 84] on icon at bounding box center [33, 79] width 12 height 12
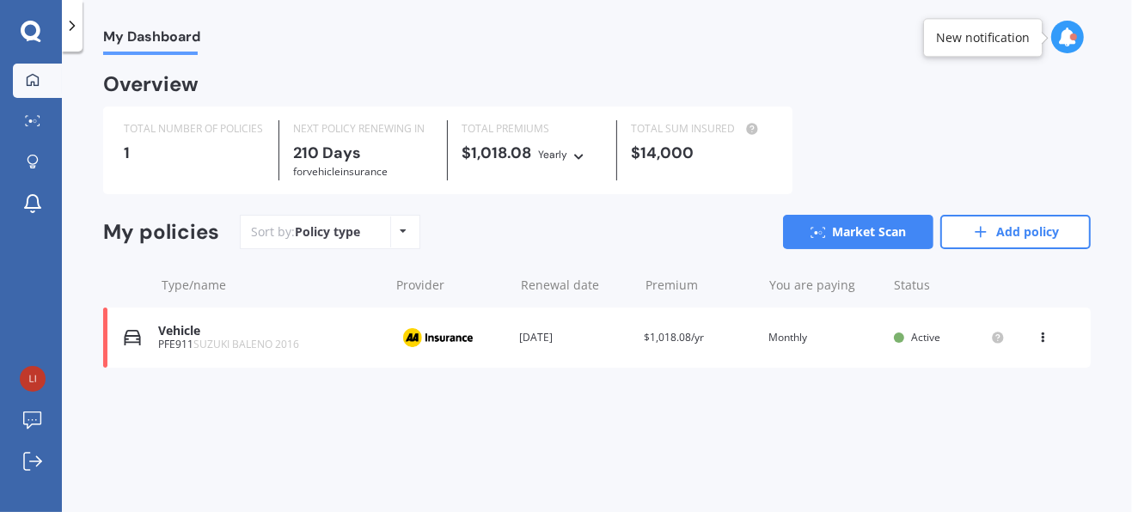
drag, startPoint x: 397, startPoint y: 223, endPoint x: 153, endPoint y: 162, distance: 251.6
click at [153, 162] on div "Overview TOTAL NUMBER OF POLICIES 1 NEXT POLICY RENEWING [DATE] for Vehicle ins…" at bounding box center [596, 242] width 987 height 333
click at [37, 160] on icon at bounding box center [33, 160] width 10 height 10
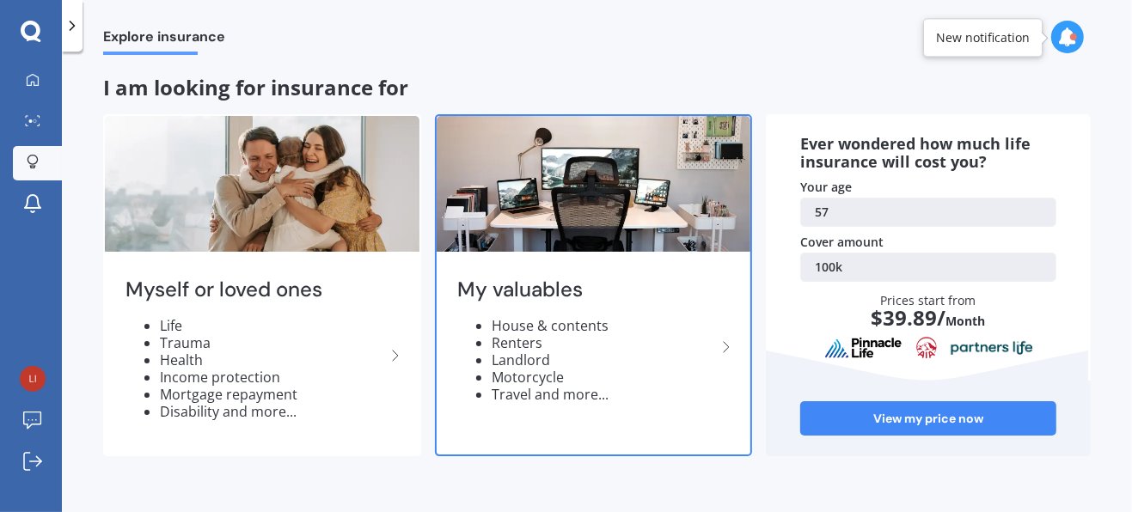
click at [470, 339] on ul "House & contents Renters Landlord Motorcycle Travel and more..." at bounding box center [587, 360] width 260 height 86
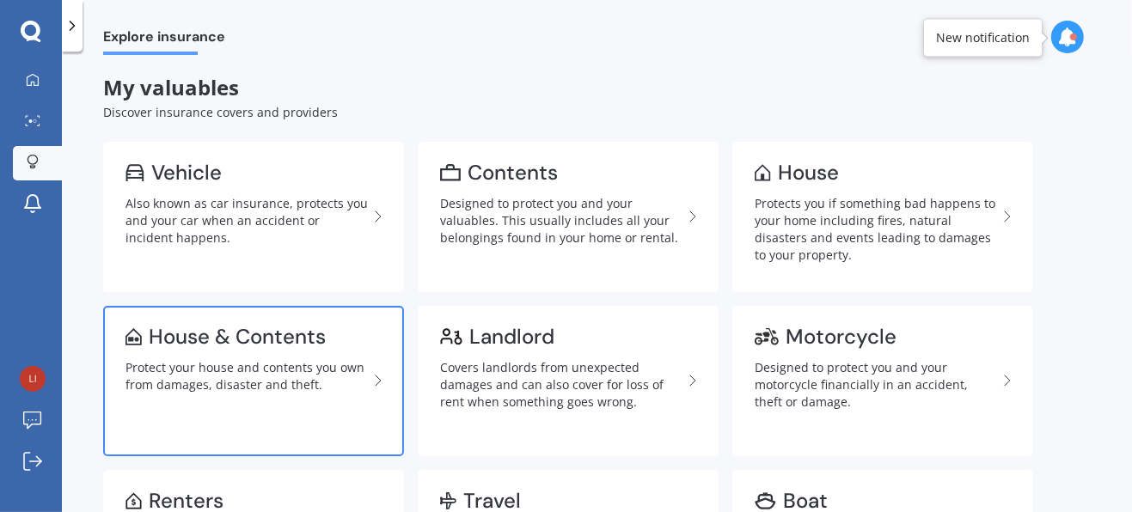
click at [219, 354] on link "House & Contents Protect your house and contents you own from damages, disaster…" at bounding box center [253, 381] width 301 height 150
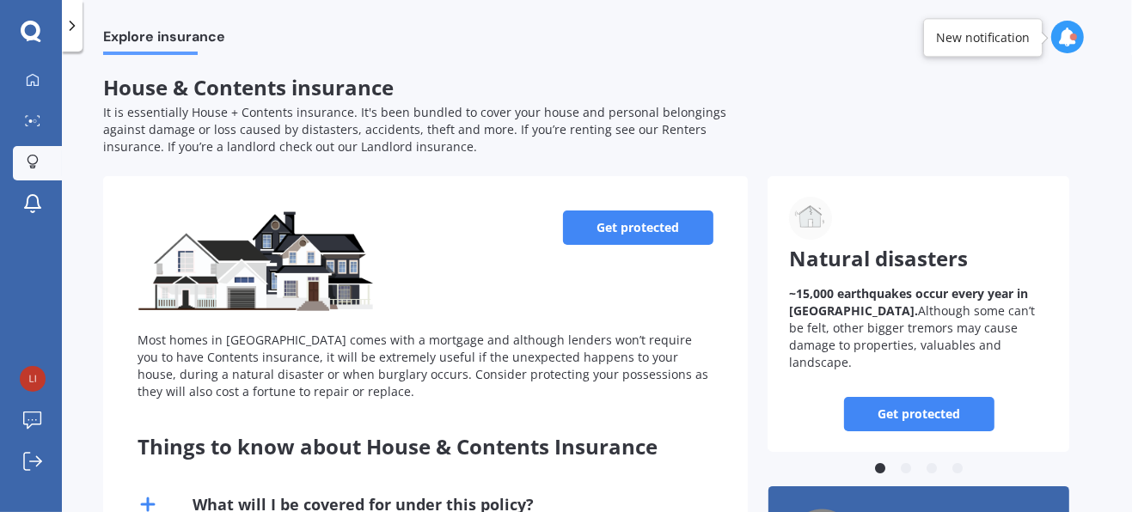
click at [620, 231] on link "Get protected" at bounding box center [638, 228] width 150 height 34
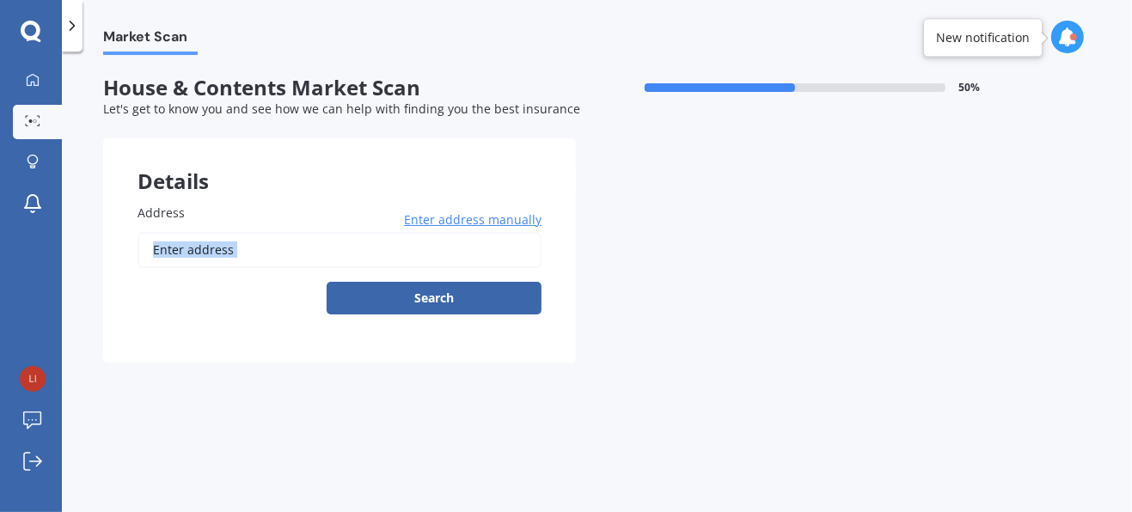
click at [620, 231] on div "Details Address Enter address manually Search Previous Next" at bounding box center [575, 250] width 945 height 224
click at [437, 219] on span "Enter address manually" at bounding box center [473, 219] width 138 height 17
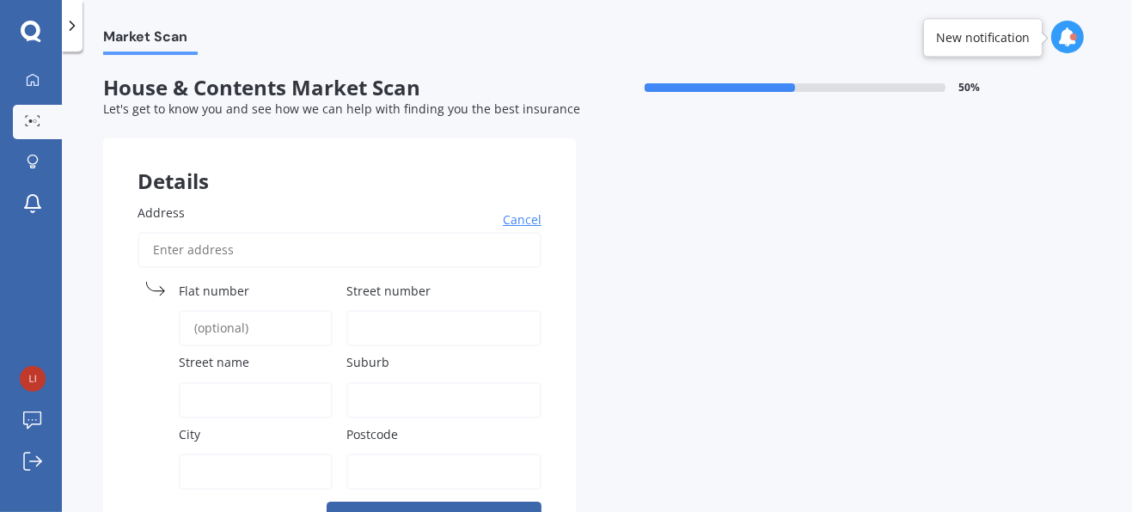
click at [517, 219] on span "Cancel" at bounding box center [522, 219] width 39 height 17
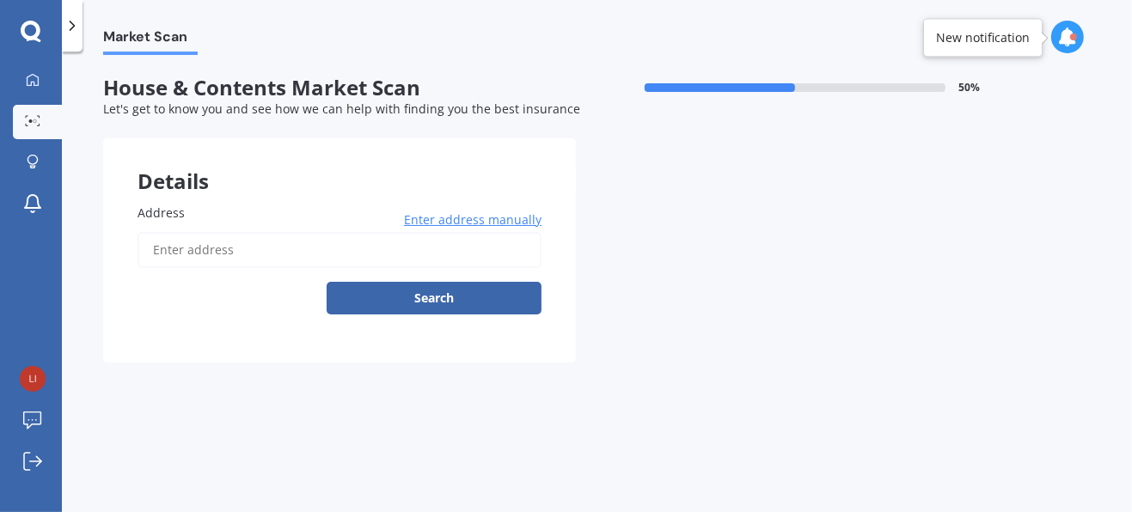
click at [242, 254] on input "Address" at bounding box center [340, 250] width 404 height 36
type input "[STREET_ADDRESS]"
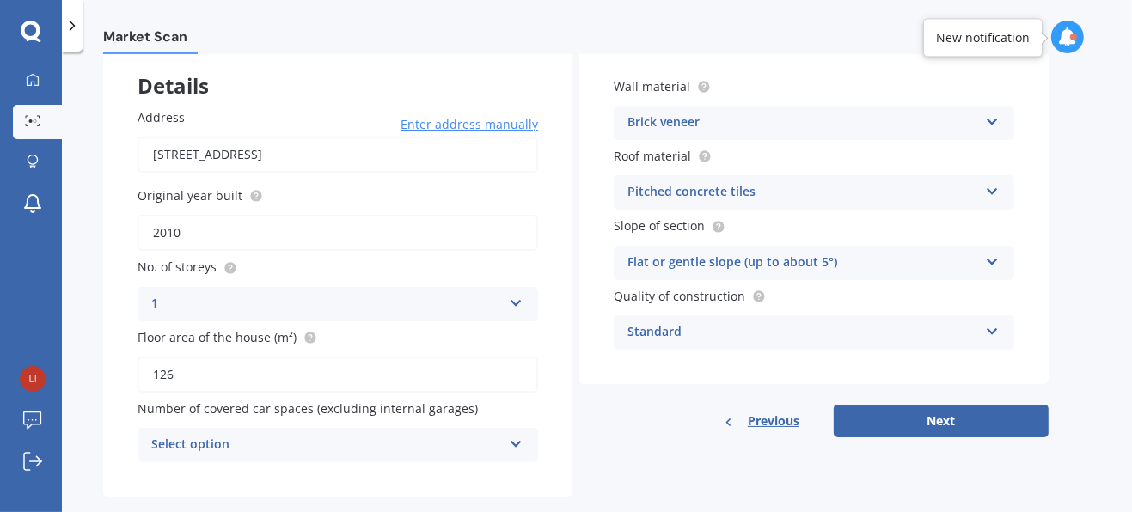
scroll to position [121, 0]
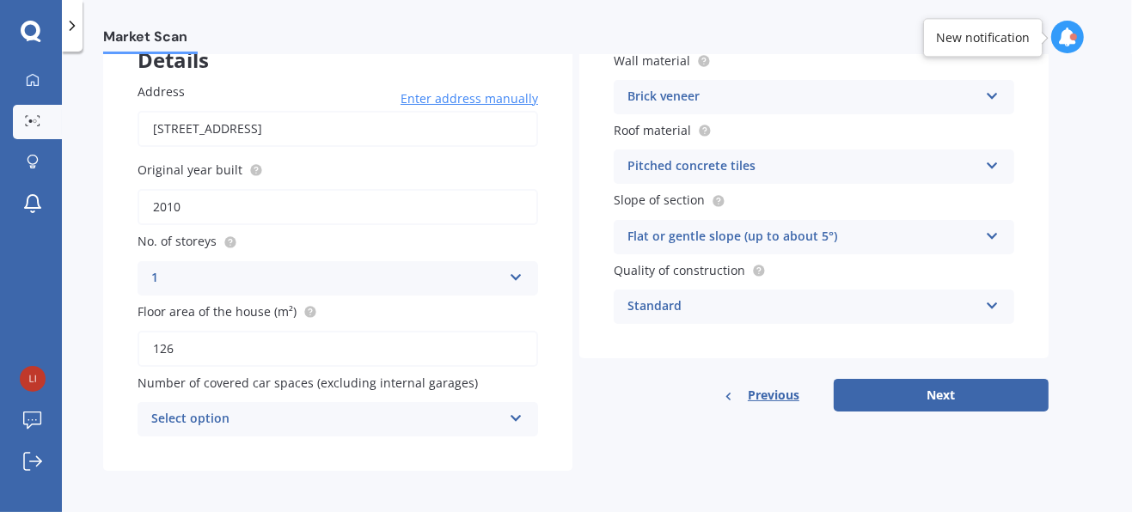
click at [519, 413] on icon at bounding box center [516, 415] width 15 height 12
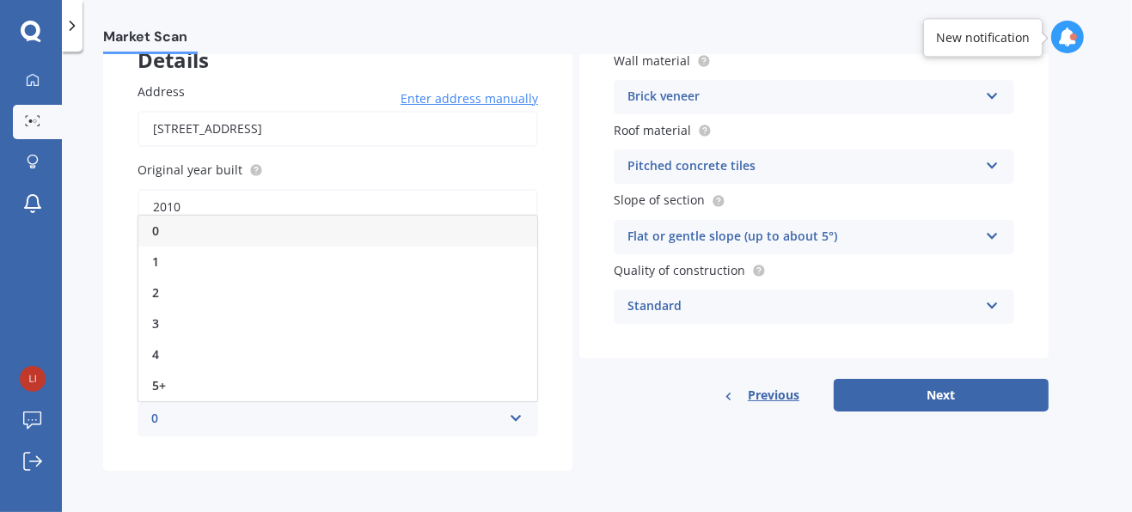
click at [598, 431] on div "Details Address [STREET_ADDRESS] Enter address manually Search Original year bu…" at bounding box center [575, 244] width 945 height 454
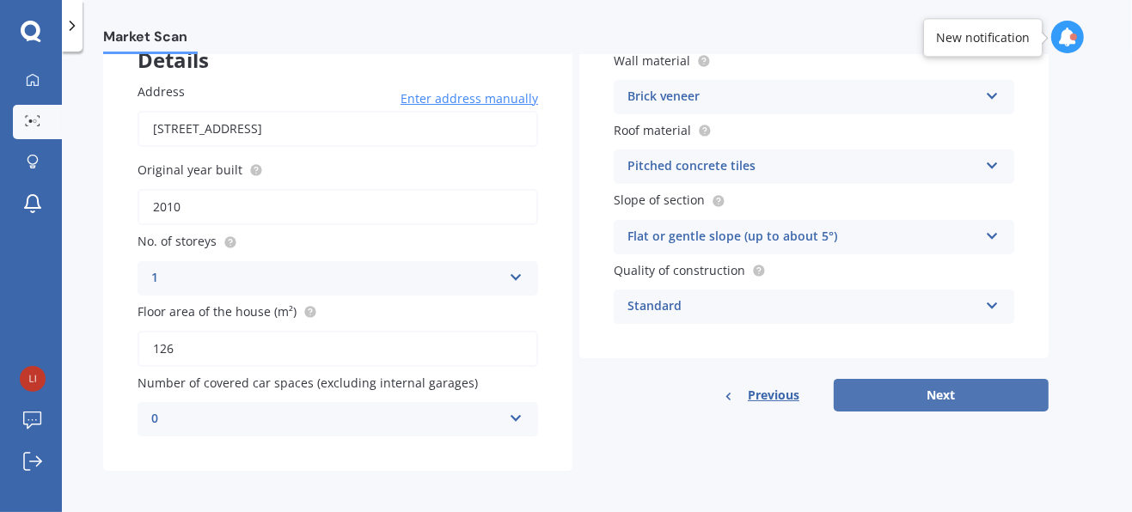
click at [894, 389] on button "Next" at bounding box center [941, 395] width 215 height 33
select select "22"
select select "12"
select select "1967"
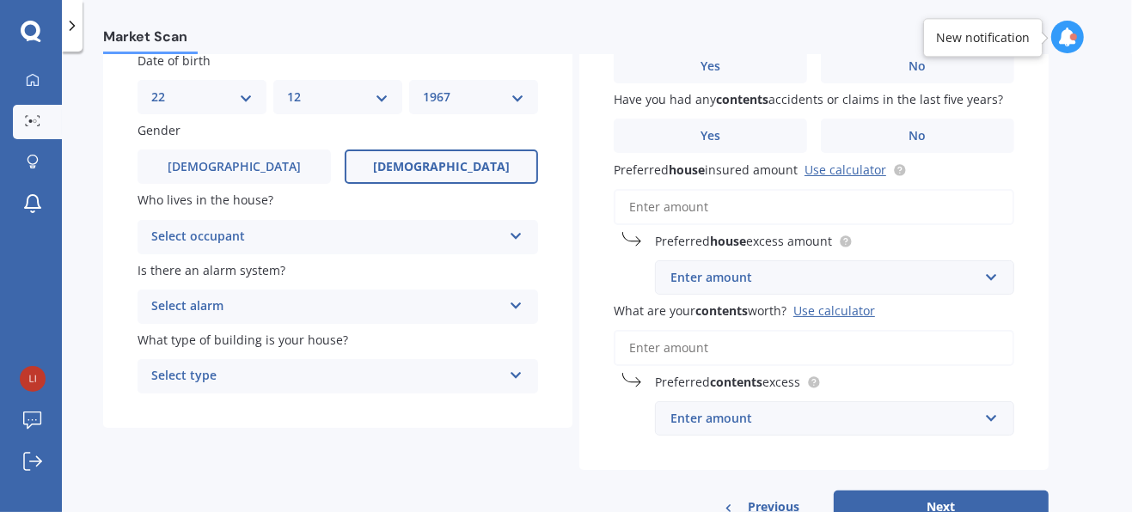
scroll to position [160, 0]
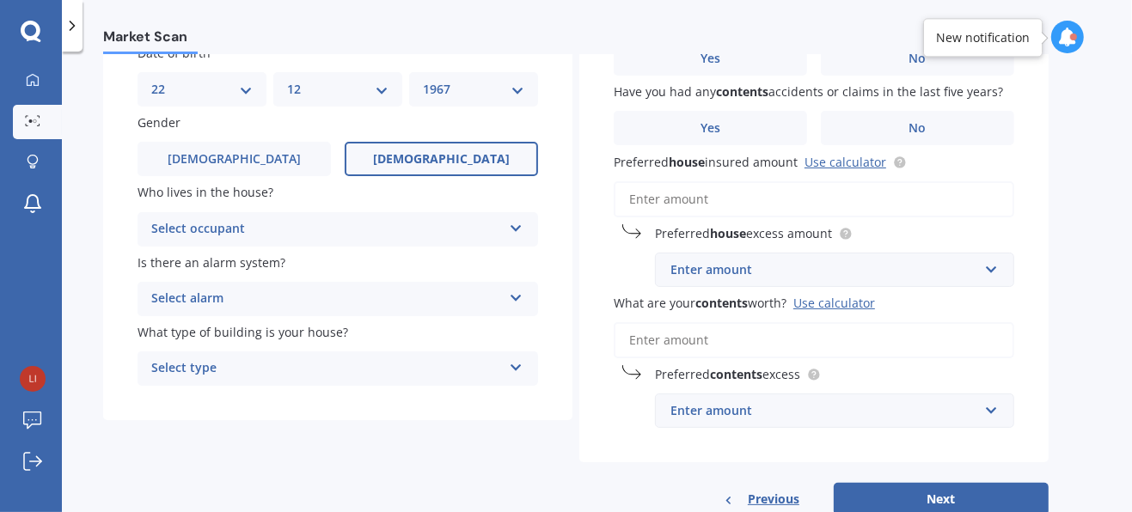
click at [514, 225] on icon at bounding box center [516, 225] width 15 height 12
click at [362, 256] on div "Owner" at bounding box center [337, 263] width 399 height 31
click at [510, 299] on icon at bounding box center [516, 295] width 15 height 12
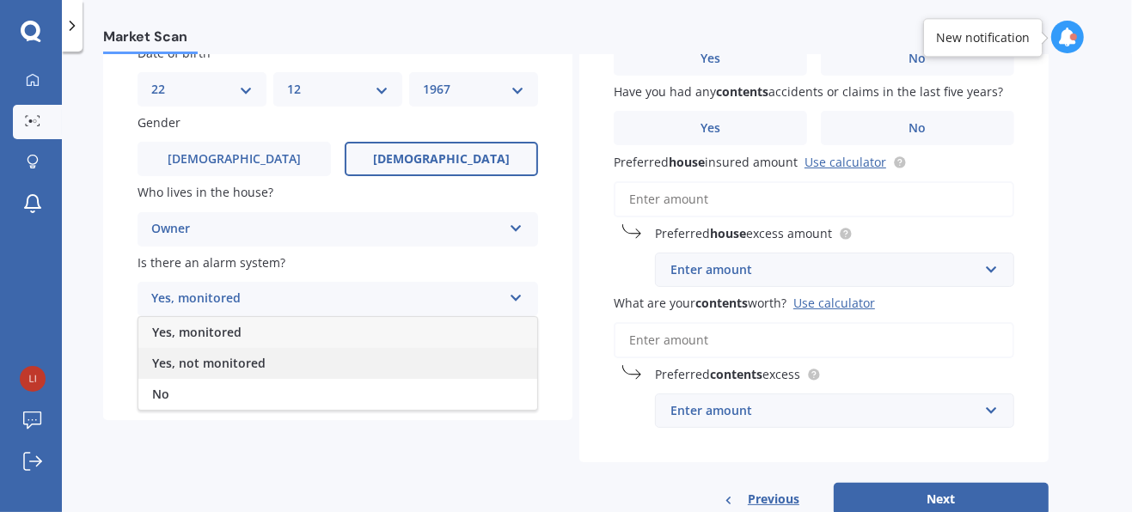
click at [286, 364] on div "Yes, not monitored" at bounding box center [337, 363] width 399 height 31
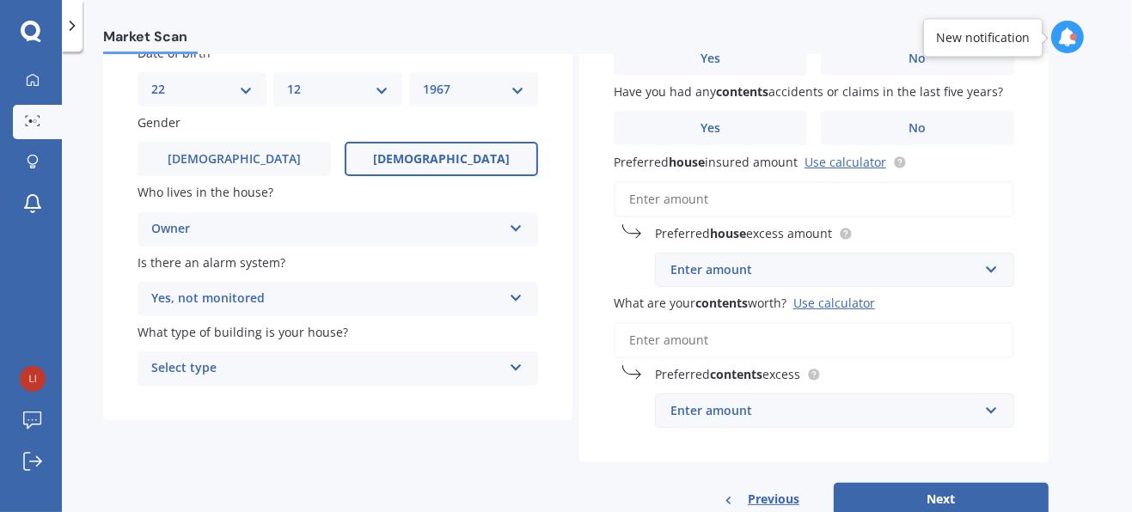
click at [512, 370] on icon at bounding box center [516, 364] width 15 height 12
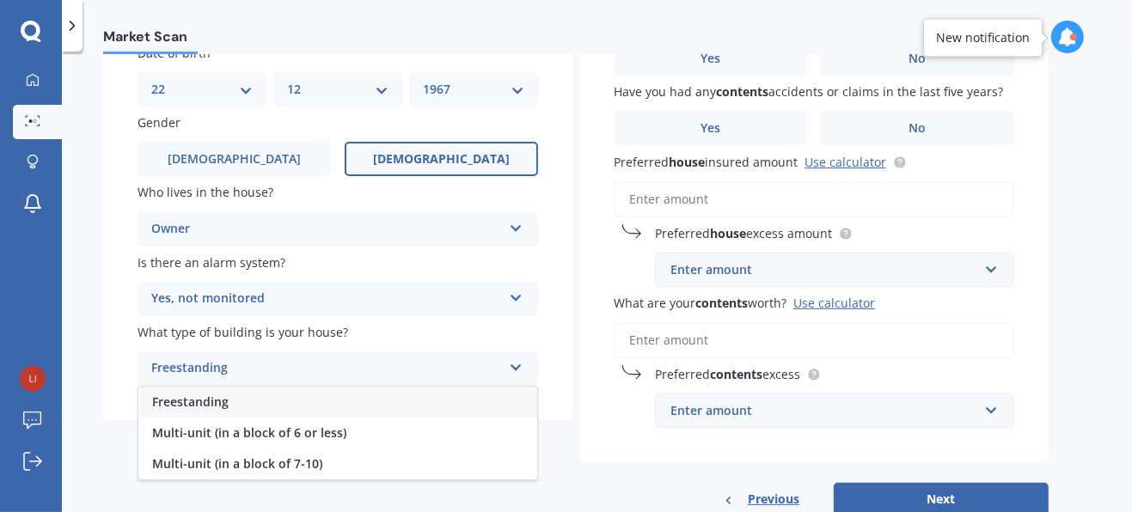
click at [320, 404] on div "Freestanding" at bounding box center [337, 402] width 399 height 31
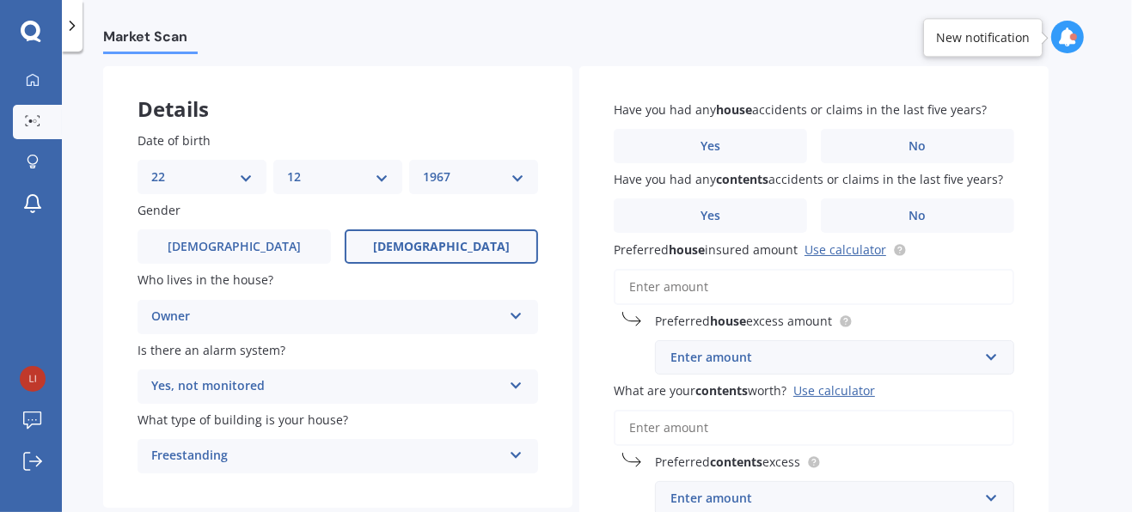
scroll to position [78, 0]
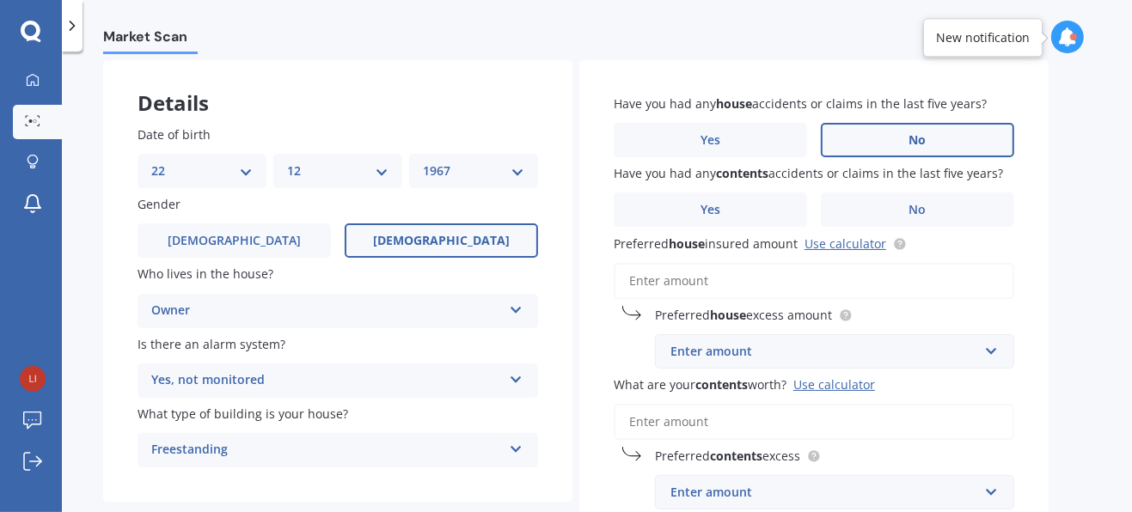
click at [881, 139] on label "No" at bounding box center [917, 140] width 193 height 34
click at [0, 0] on input "No" at bounding box center [0, 0] width 0 height 0
click at [908, 209] on label "No" at bounding box center [917, 210] width 193 height 34
click at [0, 0] on input "No" at bounding box center [0, 0] width 0 height 0
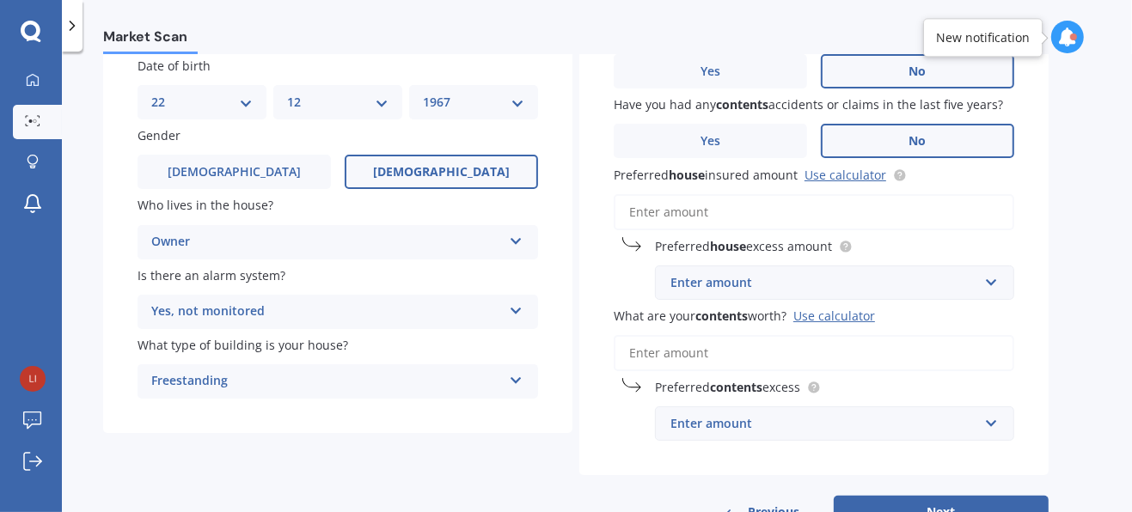
scroll to position [164, 0]
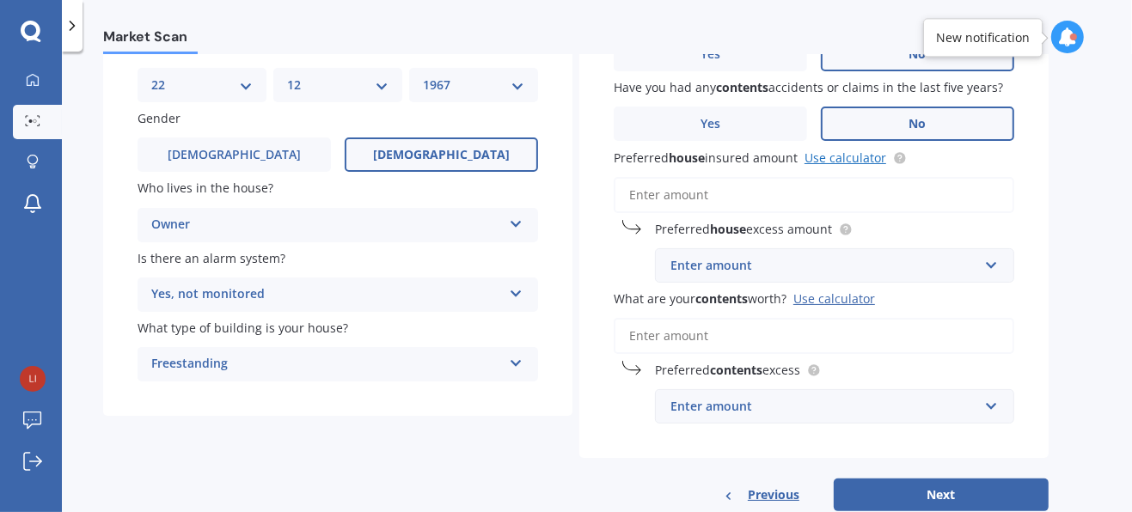
click at [835, 156] on link "Use calculator" at bounding box center [845, 158] width 82 height 16
click at [694, 186] on input "Preferred house insured amount Use calculator" at bounding box center [814, 195] width 400 height 36
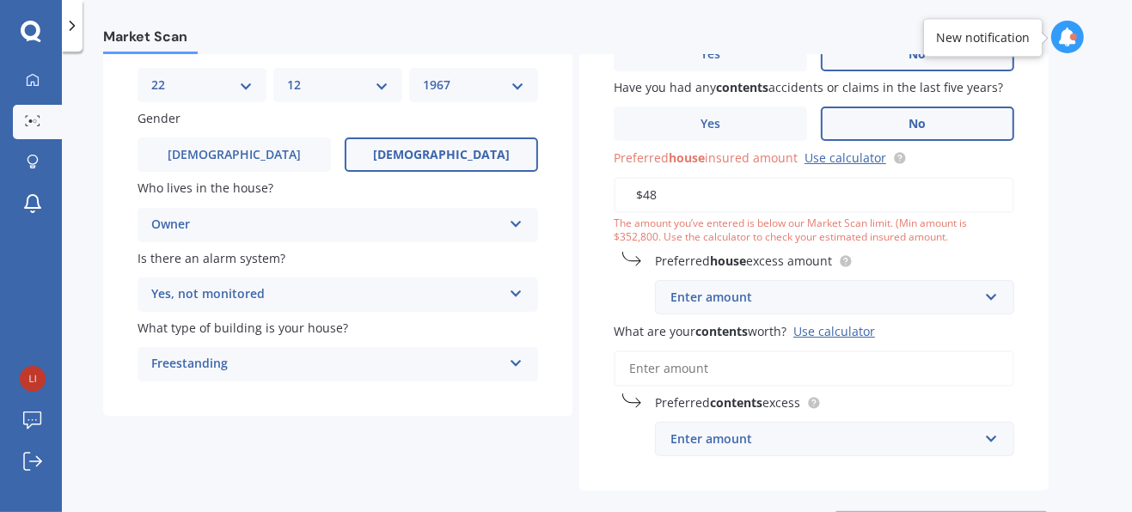
type input "$4"
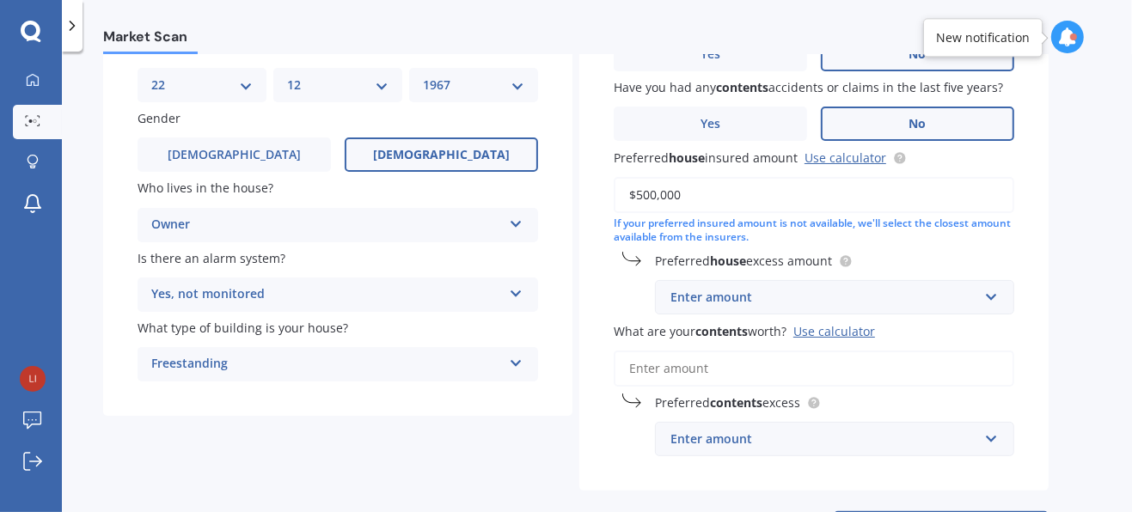
type input "$500,000"
click at [769, 298] on div "Enter amount" at bounding box center [824, 297] width 308 height 19
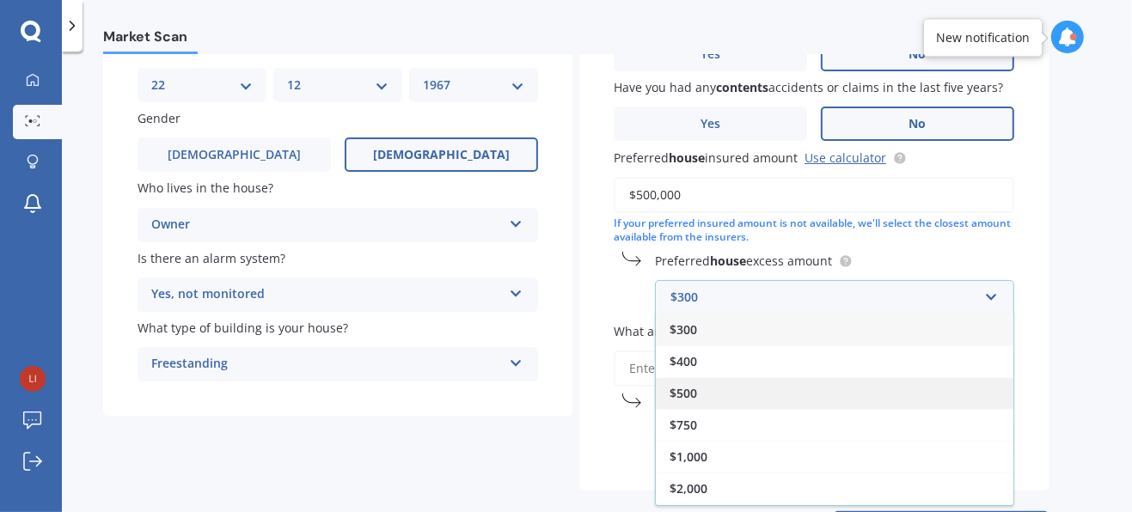
click at [698, 398] on div "$500" at bounding box center [835, 393] width 358 height 32
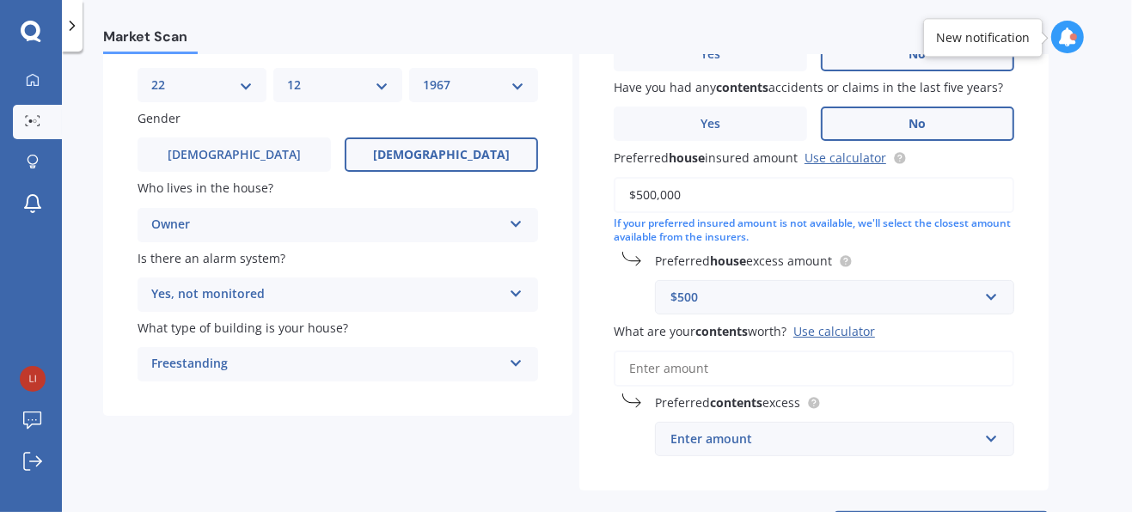
click at [767, 295] on div "$500" at bounding box center [824, 297] width 308 height 19
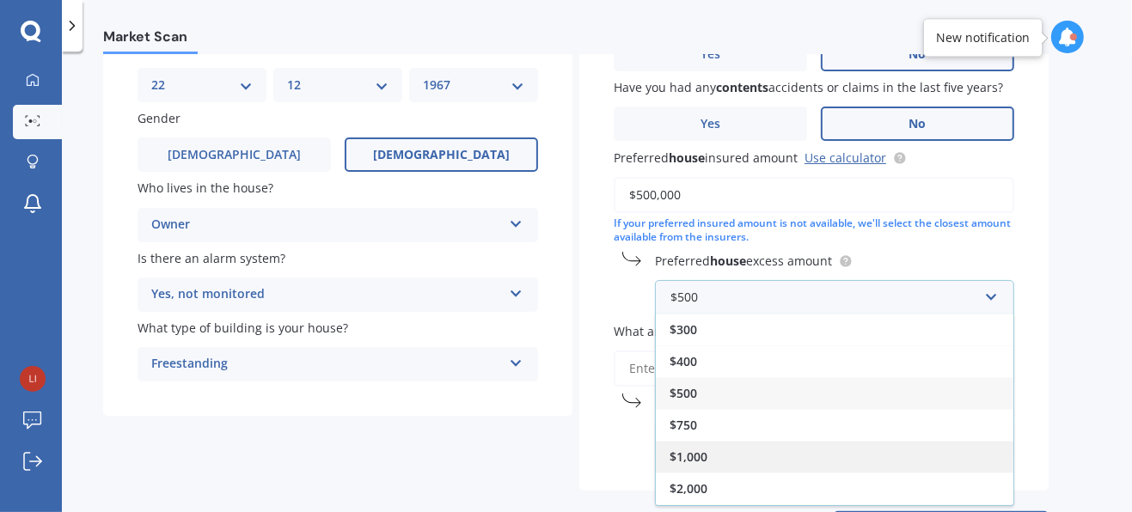
click at [708, 452] on div "$1,000" at bounding box center [835, 457] width 358 height 32
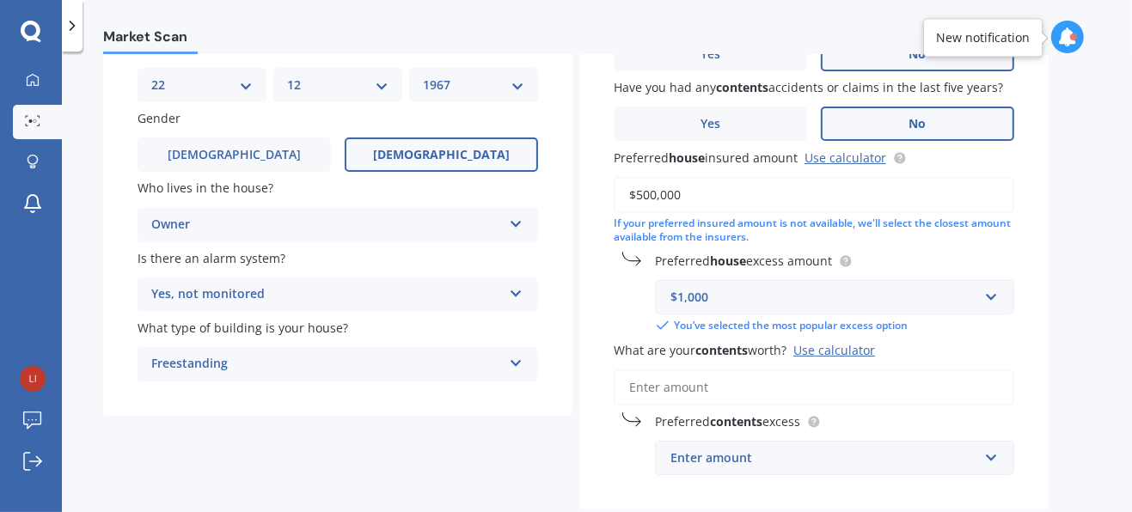
click at [688, 382] on input "What are your contents worth? Use calculator" at bounding box center [814, 388] width 400 height 36
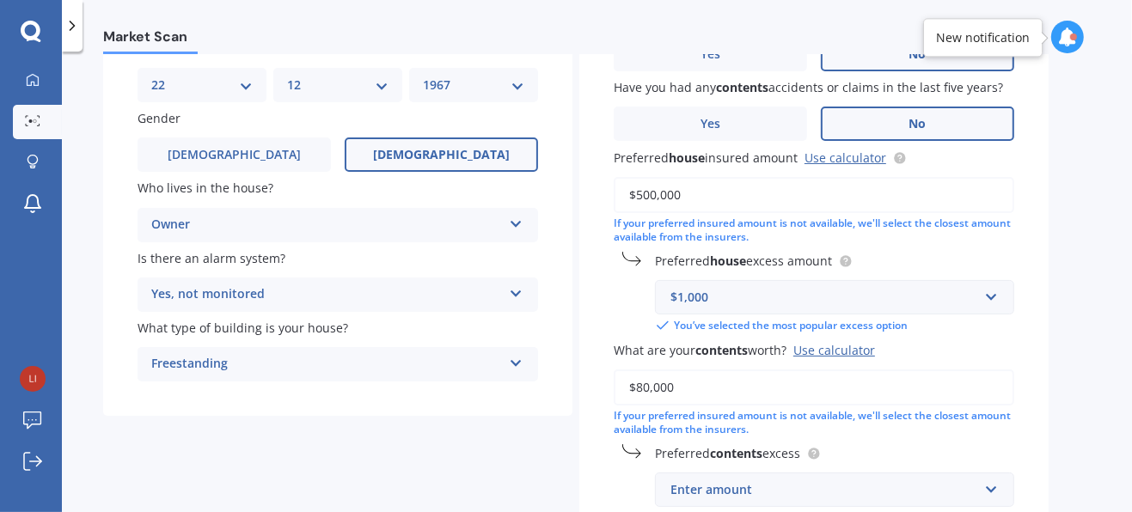
scroll to position [290, 0]
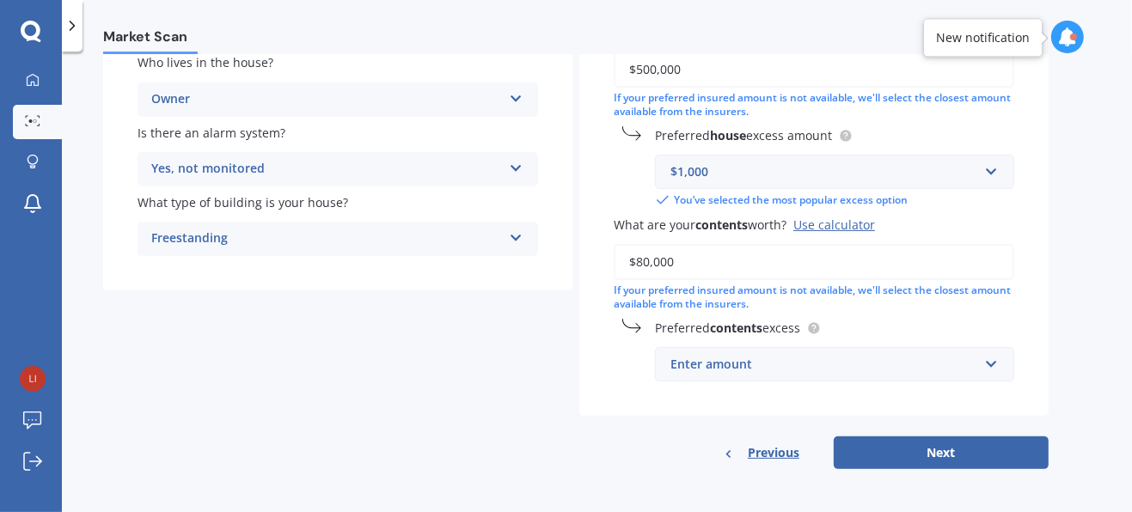
type input "$80,000"
click at [745, 370] on div "Enter amount" at bounding box center [824, 364] width 308 height 19
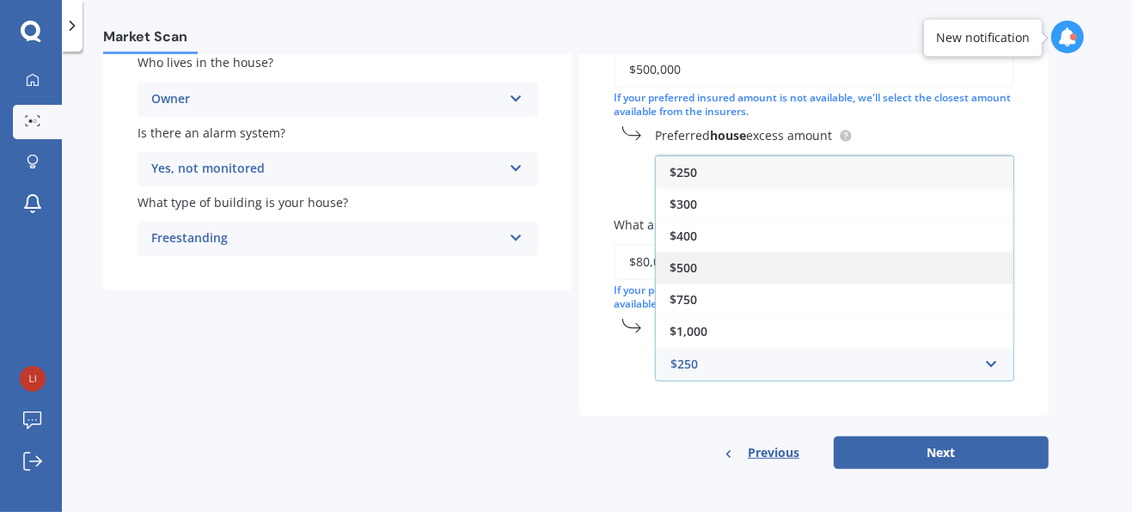
click at [691, 266] on span "$500" at bounding box center [683, 268] width 28 height 16
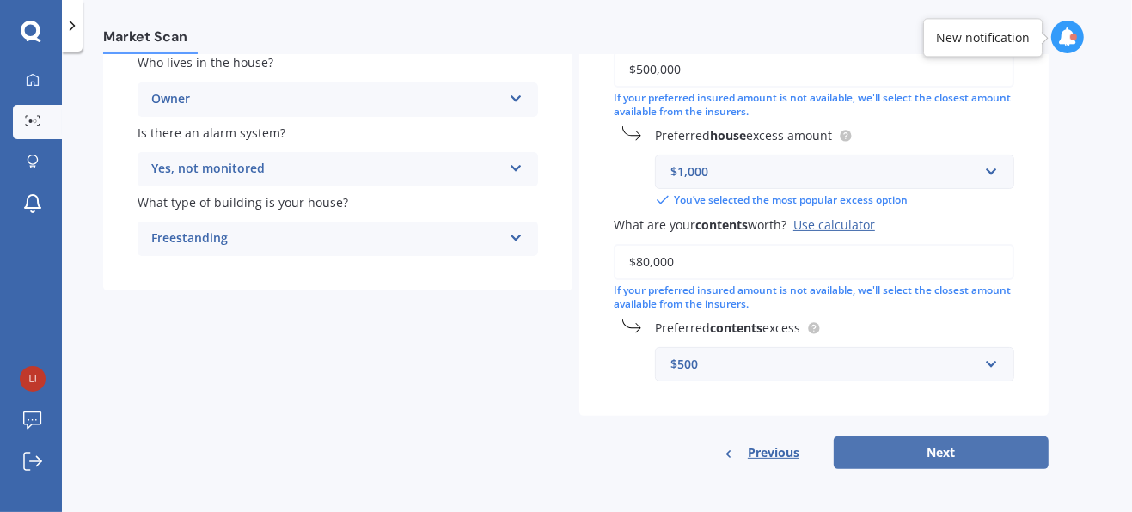
click at [895, 447] on button "Next" at bounding box center [941, 453] width 215 height 33
select select "22"
select select "12"
select select "1967"
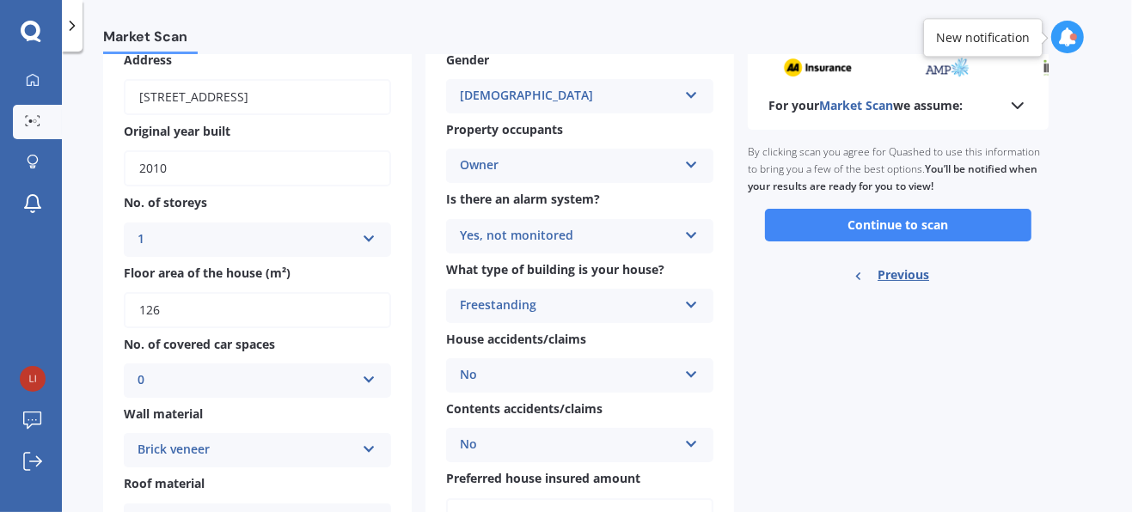
scroll to position [0, 0]
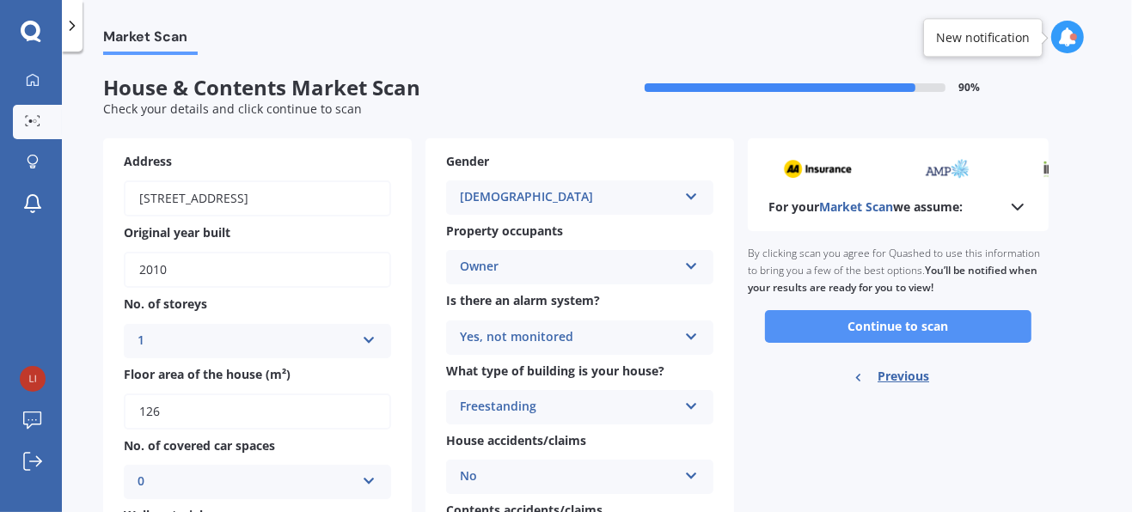
click at [898, 323] on button "Continue to scan" at bounding box center [898, 326] width 266 height 33
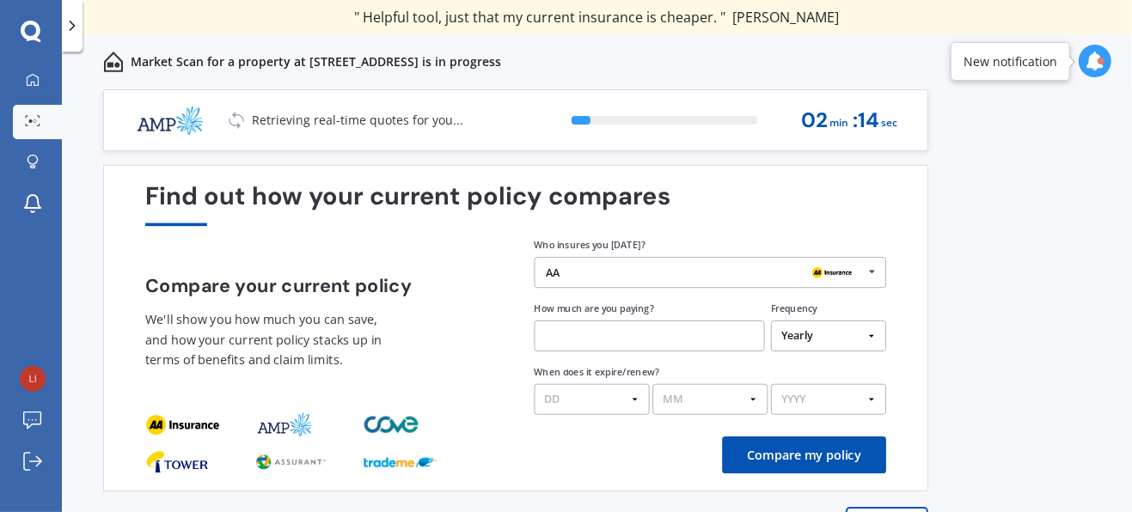
scroll to position [46, 0]
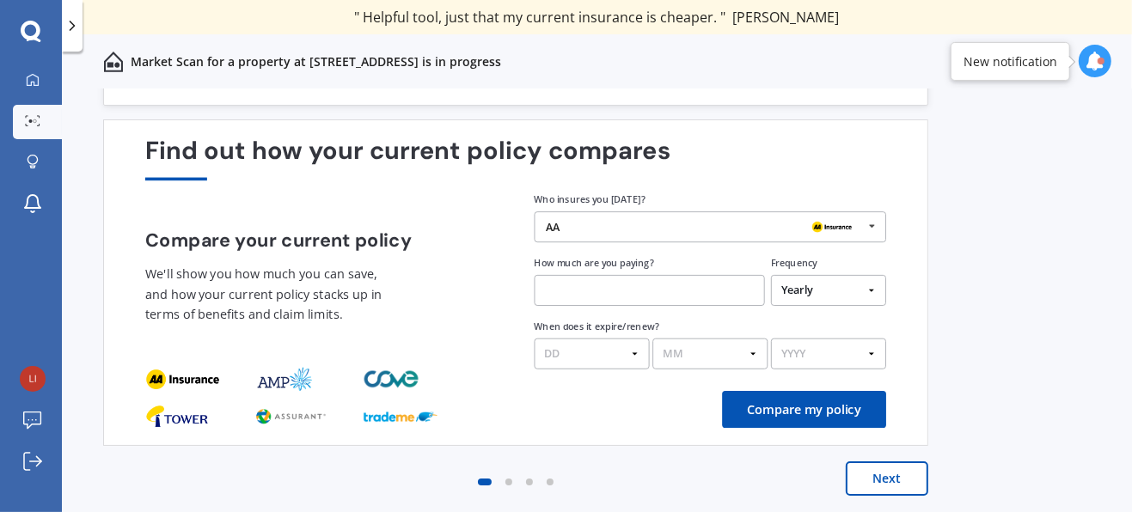
click at [634, 357] on select "DD 01 02 03 04 05 06 07 08 09 10 11 12 13 14 15 16 17 18 19 20 21 22 23 24 25 2…" at bounding box center [592, 354] width 115 height 31
select select "15"
click at [535, 339] on select "DD 01 02 03 04 05 06 07 08 09 10 11 12 13 14 15 16 17 18 19 20 21 22 23 24 25 2…" at bounding box center [592, 354] width 115 height 31
click at [753, 350] on select "MM 01 02 03 04 05 06 07 08 09 10 11 12" at bounding box center [709, 354] width 115 height 31
select select "03"
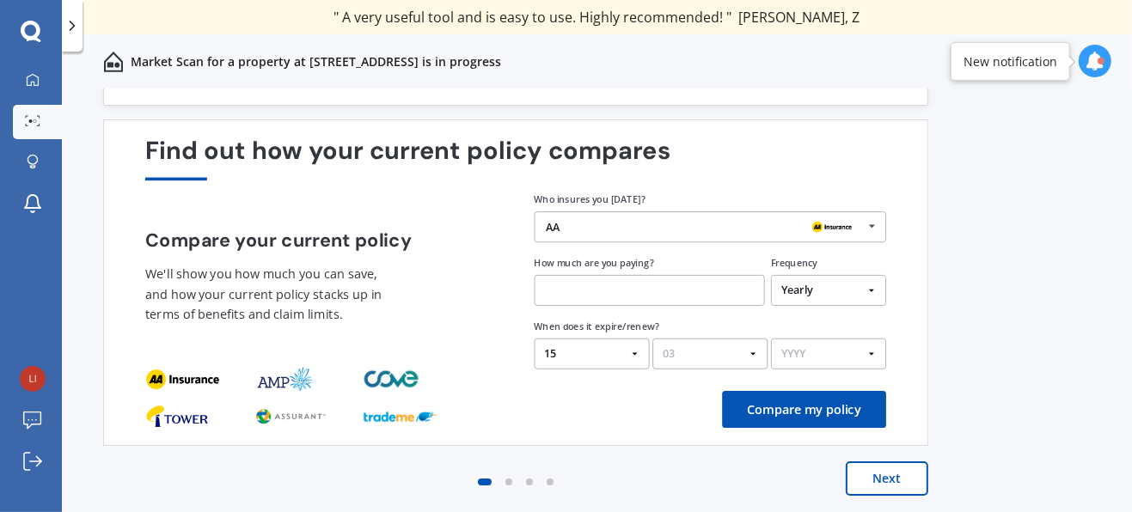
click at [652, 339] on select "MM 01 02 03 04 05 06 07 08 09 10 11 12" at bounding box center [709, 354] width 115 height 31
click at [865, 354] on select "YYYY 2026 2025 2024" at bounding box center [828, 354] width 115 height 31
select select "2026"
click at [771, 339] on select "YYYY 2026 2025 2024" at bounding box center [828, 354] width 115 height 31
click at [859, 290] on select "Yearly Six-Monthly Quarterly Monthly Fortnightly Weekly One-Off" at bounding box center [828, 290] width 115 height 31
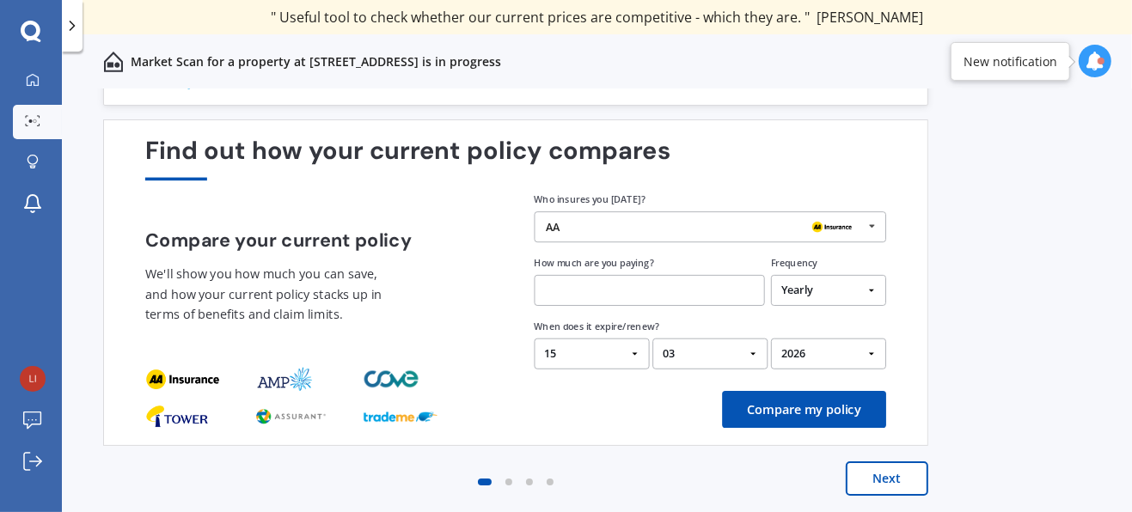
select select "Monthly"
click at [771, 275] on select "Yearly Six-Monthly Quarterly Monthly Fortnightly Weekly One-Off" at bounding box center [828, 290] width 115 height 31
click at [622, 292] on input "text" at bounding box center [650, 290] width 230 height 31
type input "$185.35"
click at [828, 411] on button "Compare my policy" at bounding box center [804, 409] width 164 height 37
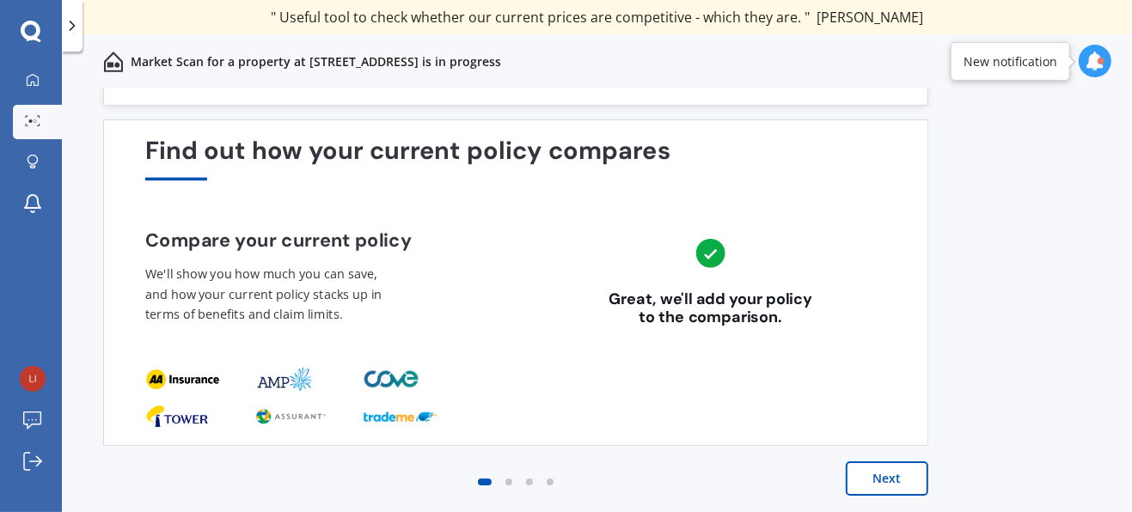
click at [877, 474] on button "Next" at bounding box center [887, 479] width 83 height 34
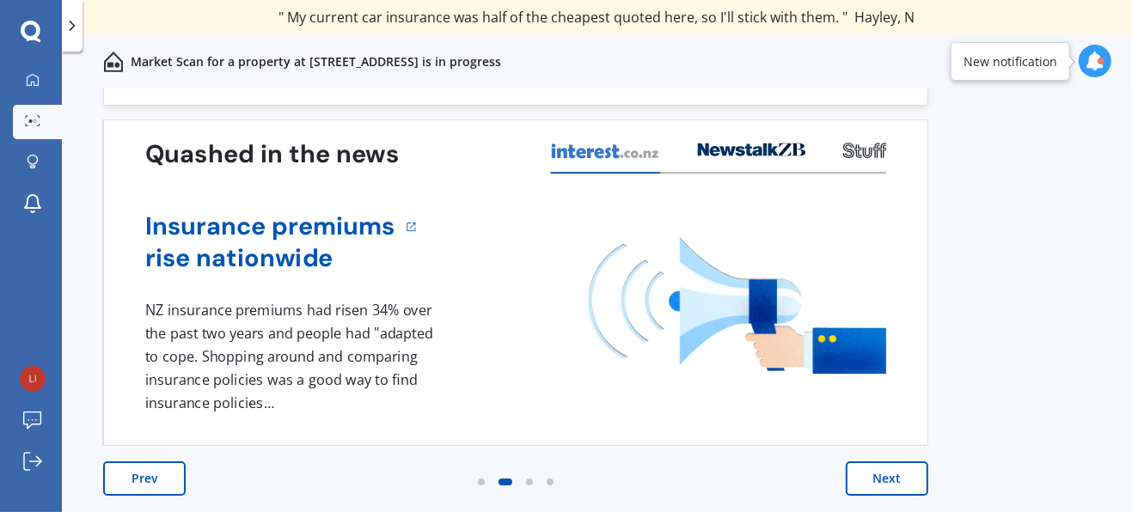
drag, startPoint x: 877, startPoint y: 474, endPoint x: 859, endPoint y: 480, distance: 18.2
click at [859, 480] on button "Next" at bounding box center [887, 479] width 83 height 34
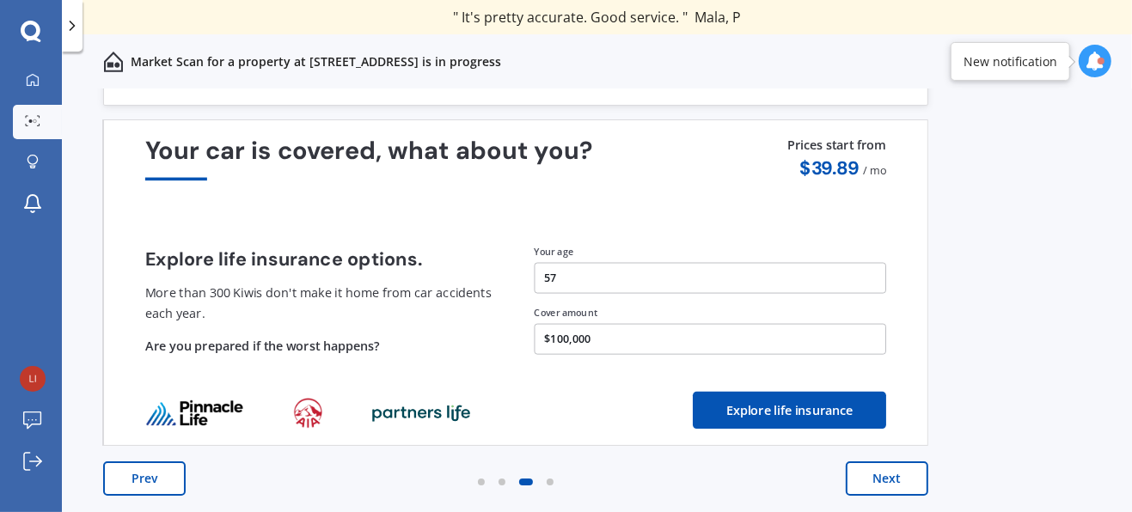
click at [878, 475] on button "Next" at bounding box center [887, 479] width 83 height 34
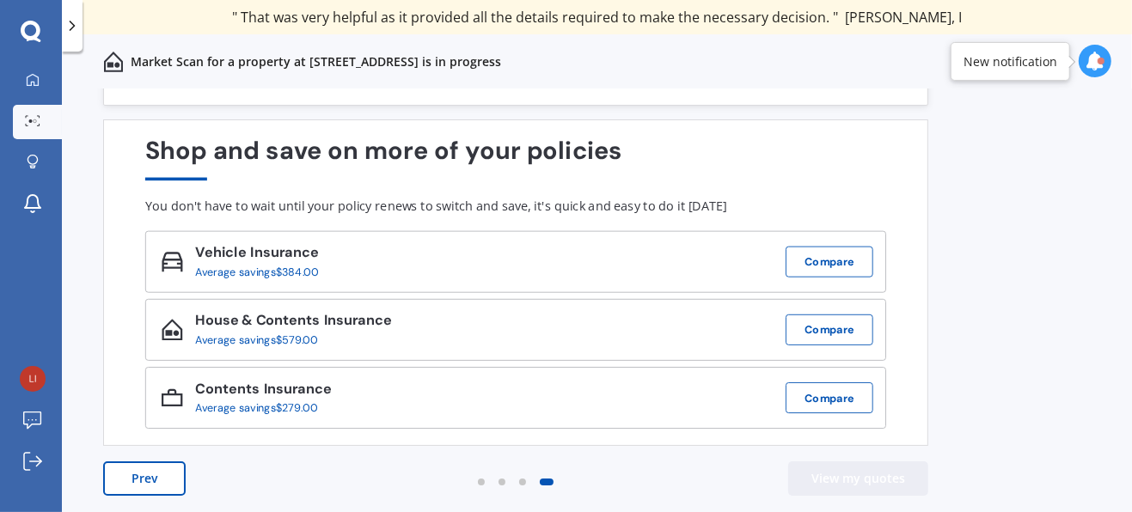
click at [834, 475] on button "View my quotes" at bounding box center [858, 479] width 140 height 34
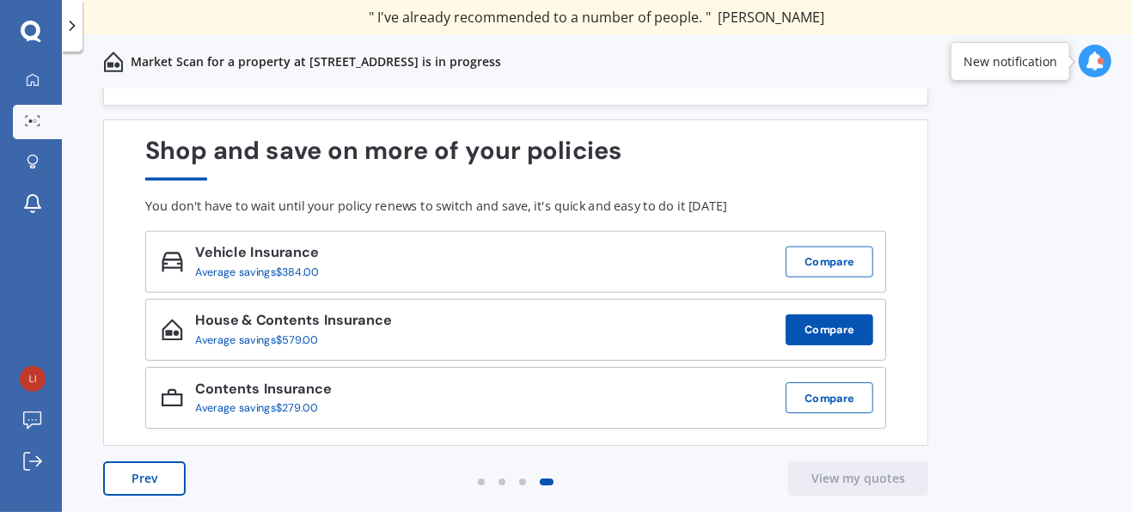
click at [827, 323] on button "Compare" at bounding box center [829, 330] width 88 height 31
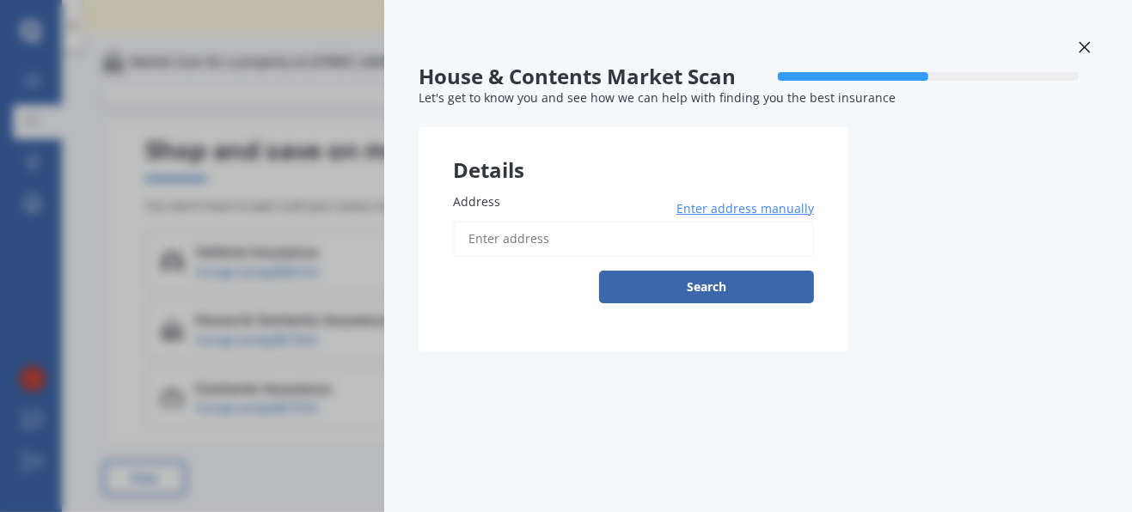
click at [1081, 44] on icon at bounding box center [1084, 46] width 11 height 11
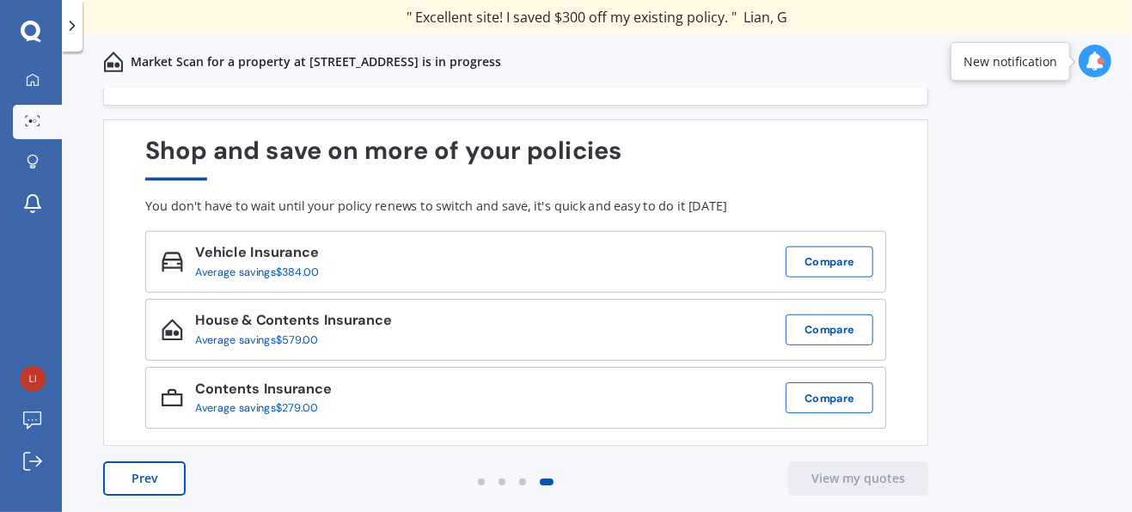
scroll to position [0, 0]
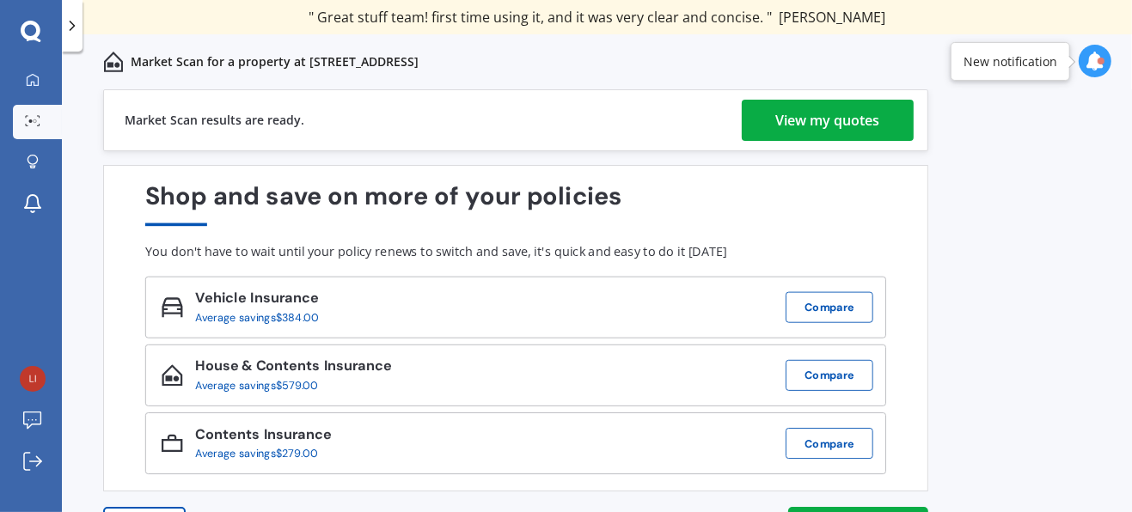
click at [823, 118] on div "View my quotes" at bounding box center [828, 120] width 104 height 41
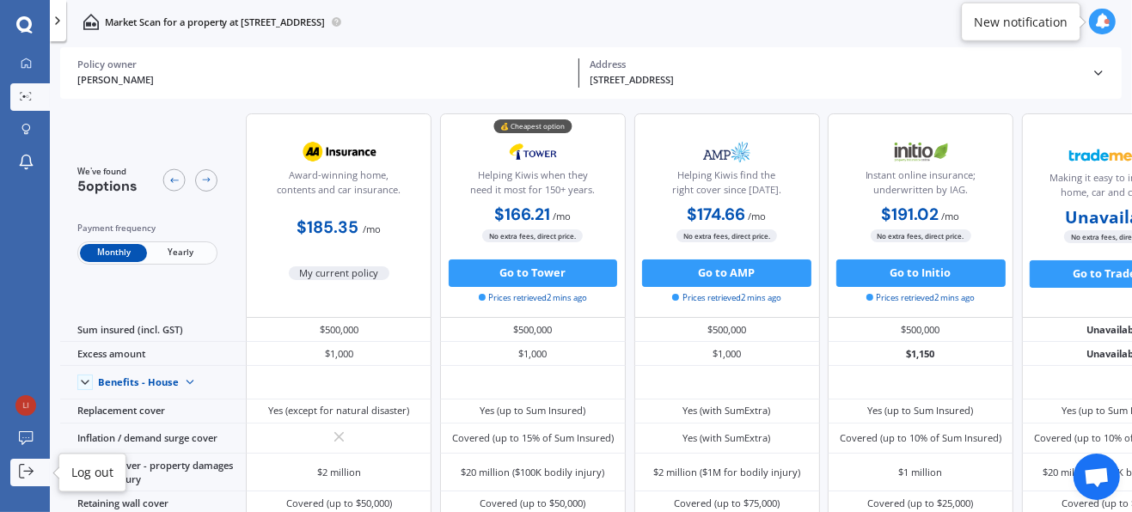
click at [32, 463] on link "Log out" at bounding box center [30, 473] width 40 height 28
